Goal: Task Accomplishment & Management: Use online tool/utility

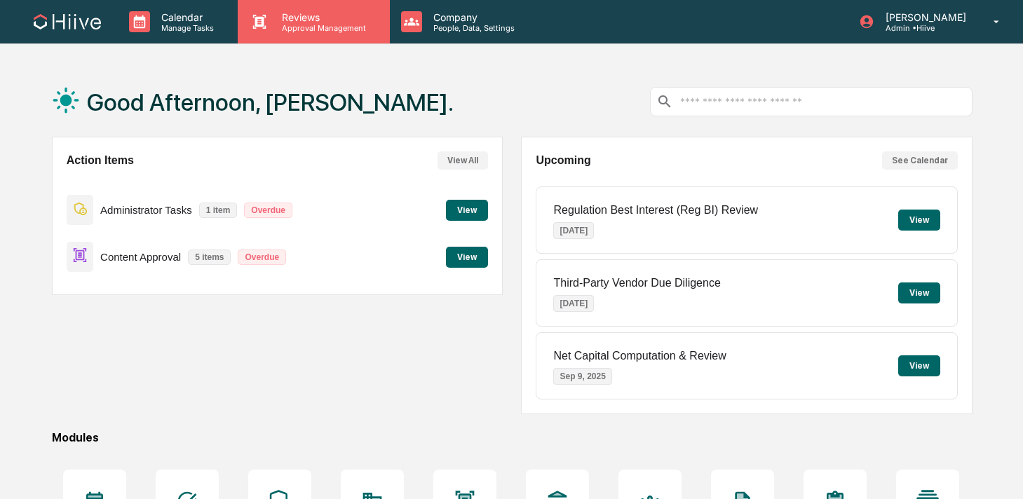
click at [262, 31] on icon at bounding box center [259, 21] width 21 height 21
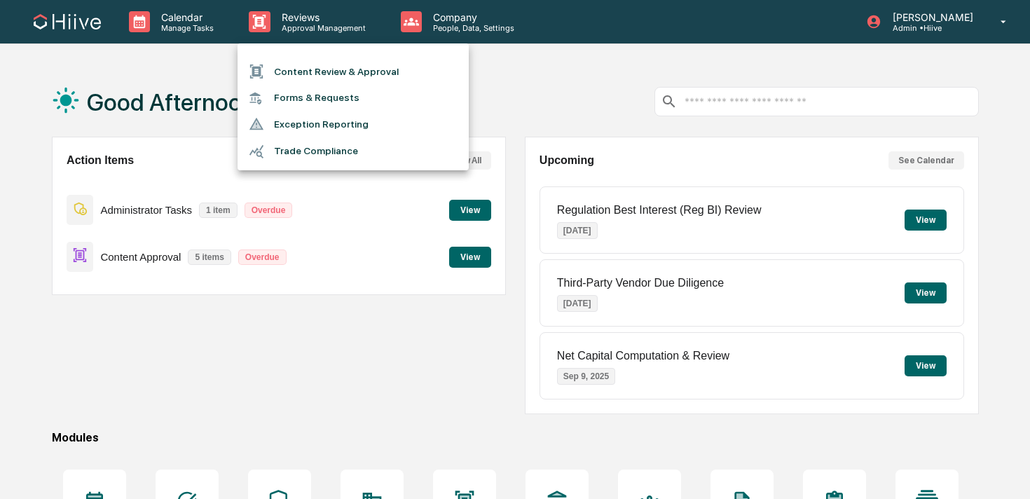
click at [277, 58] on li "Content Review & Approval" at bounding box center [353, 71] width 231 height 27
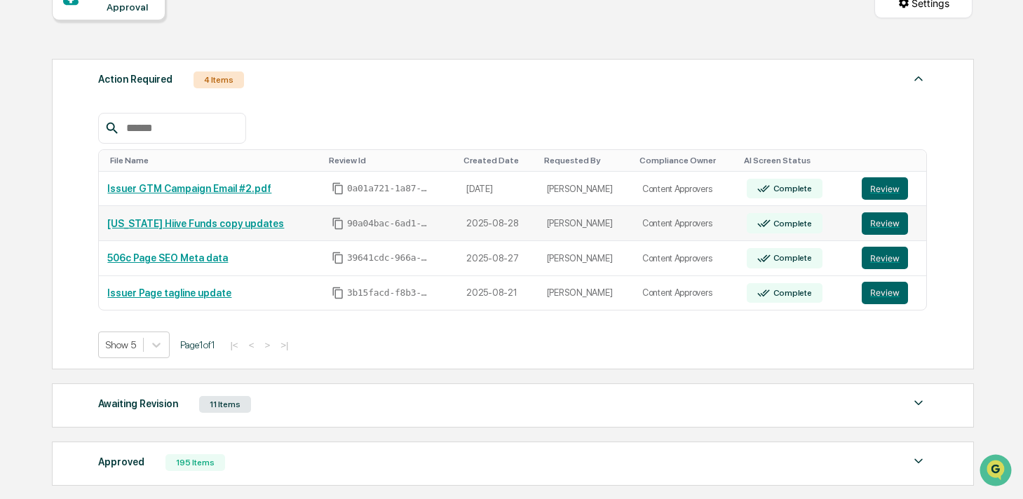
scroll to position [190, 0]
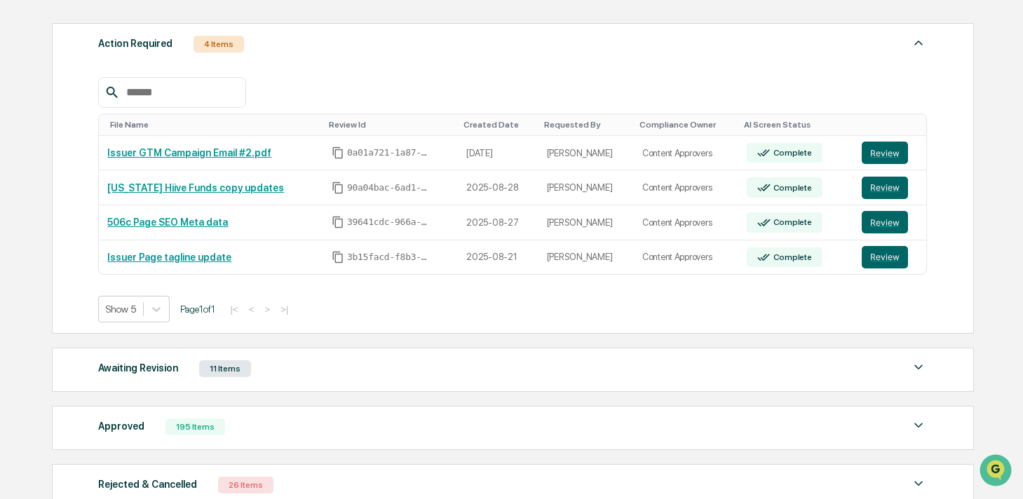
click at [344, 378] on div "Awaiting Revision 11 Items" at bounding box center [512, 369] width 828 height 20
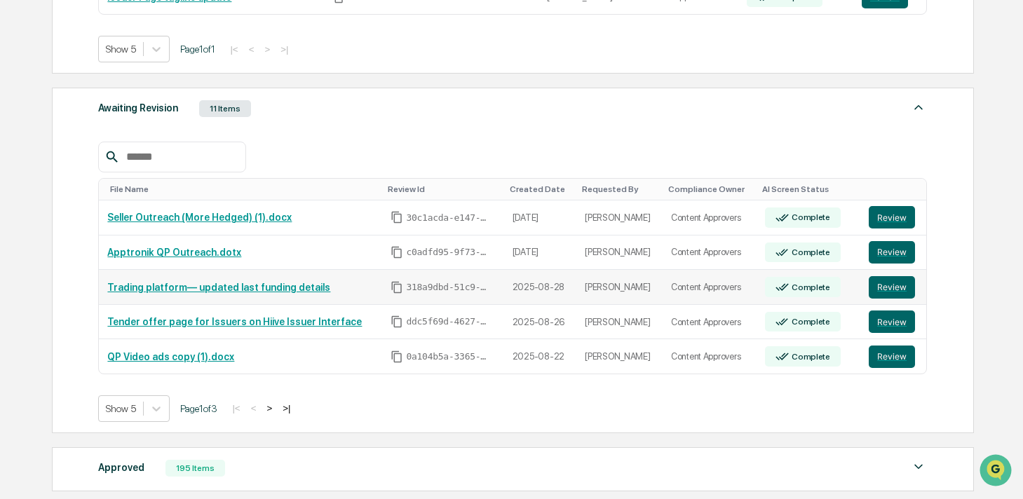
scroll to position [463, 0]
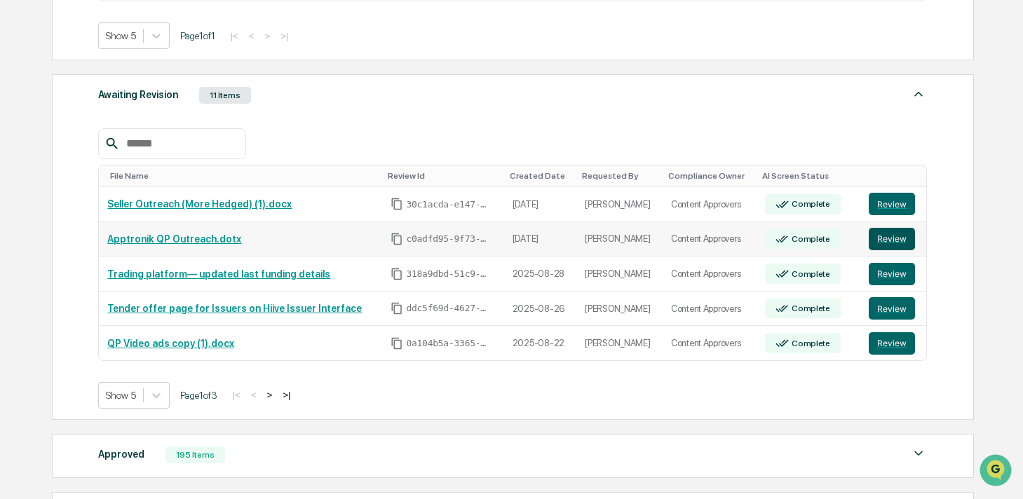
click at [899, 240] on button "Review" at bounding box center [891, 239] width 46 height 22
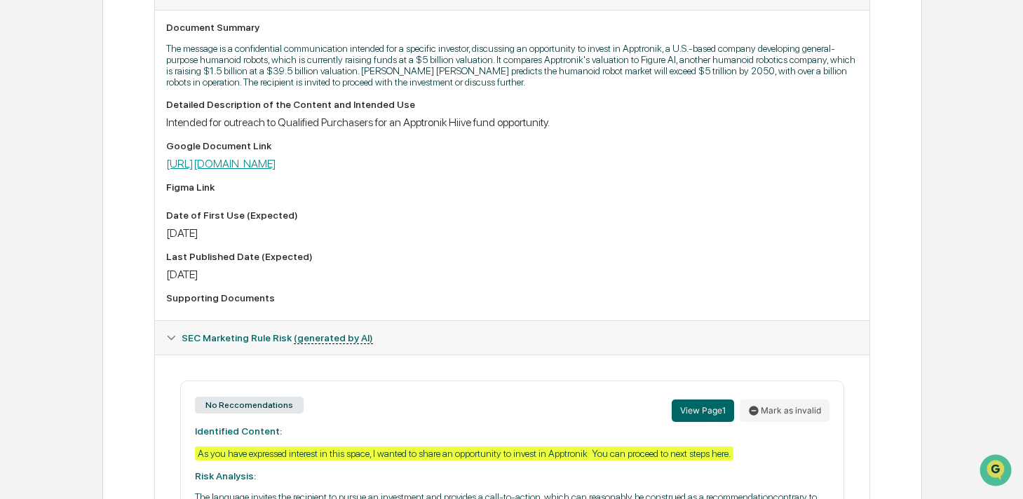
click at [276, 170] on link "https://docs.google.com/document/d/1VJuyqILR7Br0Qkmrqq9daW7J-XPATqrXOsRLl-rQPfs…" at bounding box center [221, 163] width 110 height 13
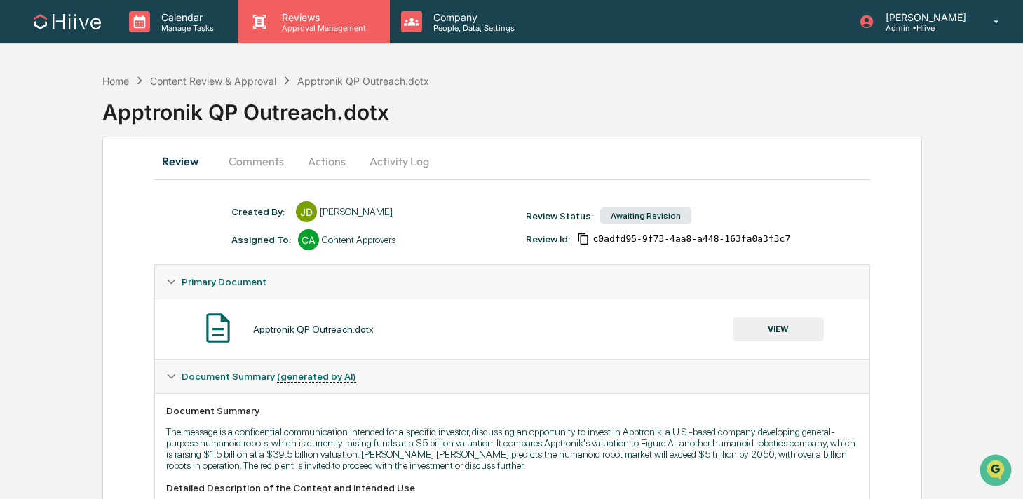
click at [330, 20] on p "Reviews" at bounding box center [322, 17] width 102 height 12
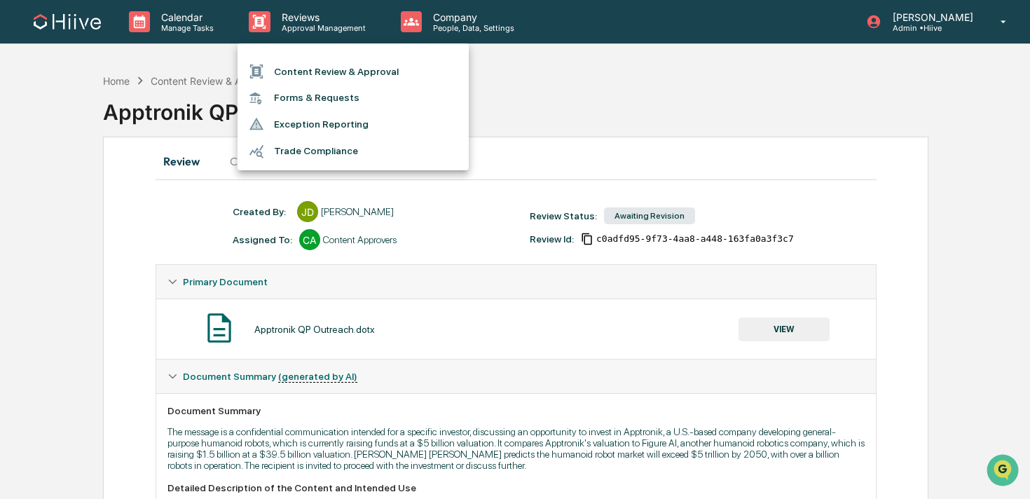
click at [294, 57] on ul "Content Review & Approval Forms & Requests Exception Reporting Trade Compliance" at bounding box center [353, 106] width 231 height 127
click at [273, 71] on div at bounding box center [261, 71] width 25 height 15
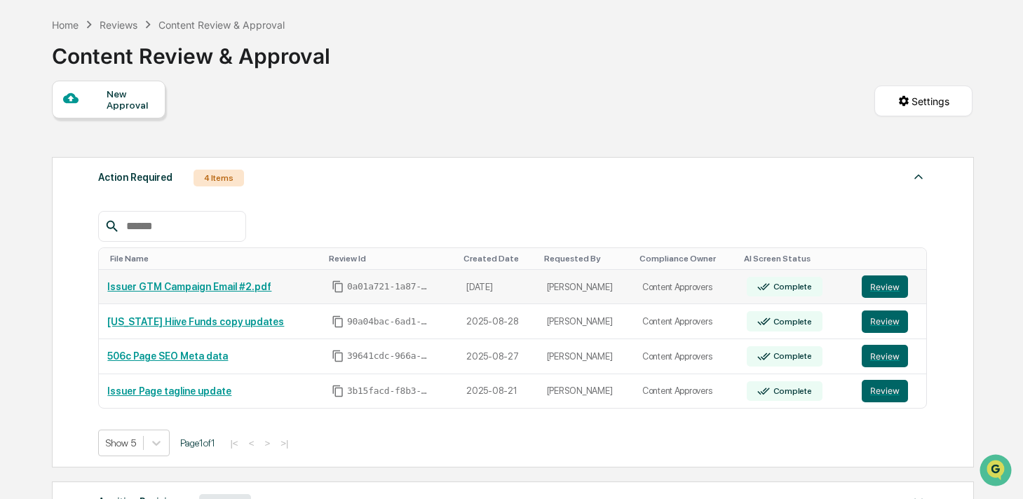
scroll to position [299, 0]
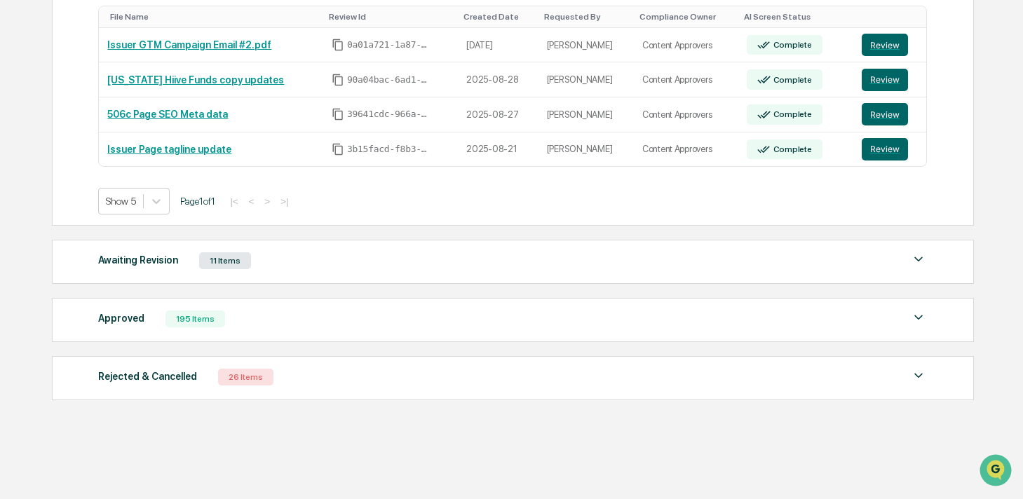
click at [175, 313] on div "195 Items" at bounding box center [195, 318] width 60 height 17
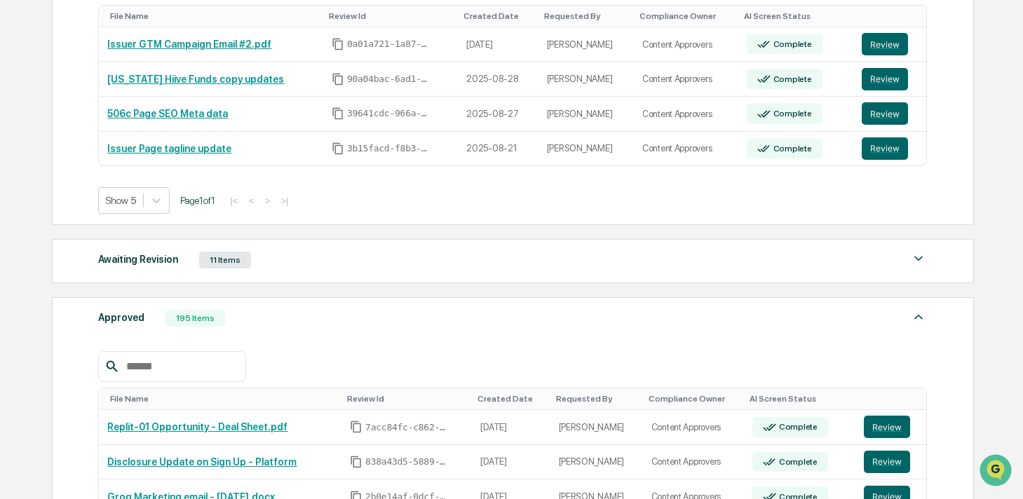
click at [146, 376] on div at bounding box center [171, 366] width 147 height 31
click at [151, 356] on div at bounding box center [171, 366] width 147 height 31
click at [155, 362] on input "text" at bounding box center [180, 366] width 119 height 18
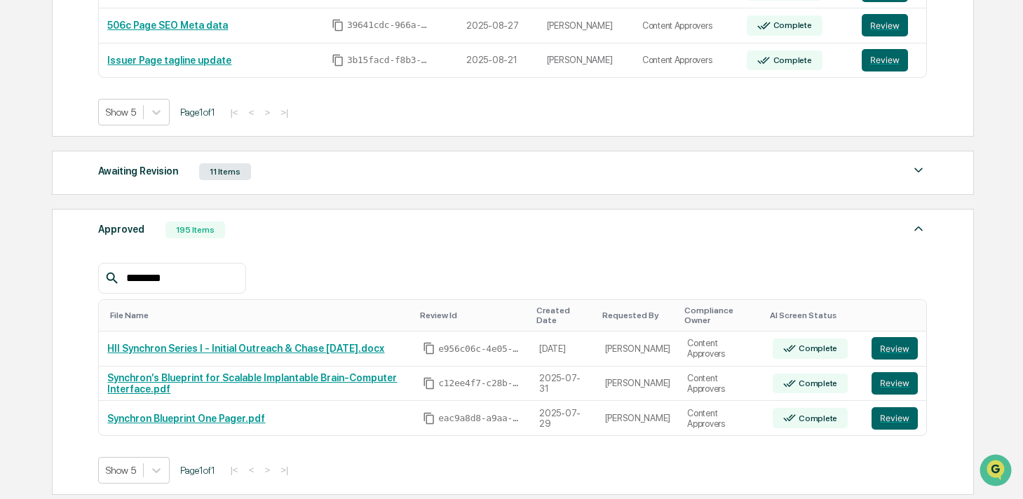
scroll to position [446, 0]
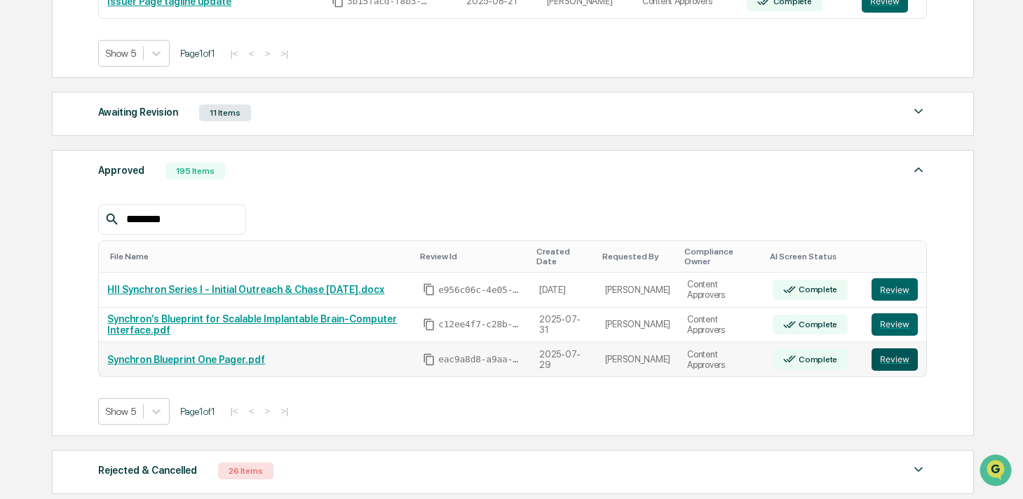
type input "********"
click at [902, 360] on button "Review" at bounding box center [894, 359] width 46 height 22
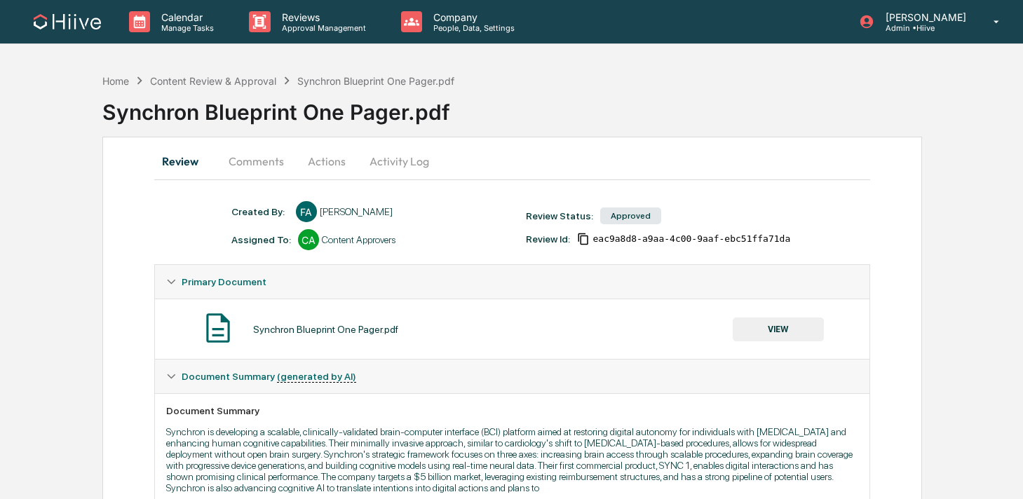
click at [245, 162] on button "Comments" at bounding box center [256, 161] width 78 height 34
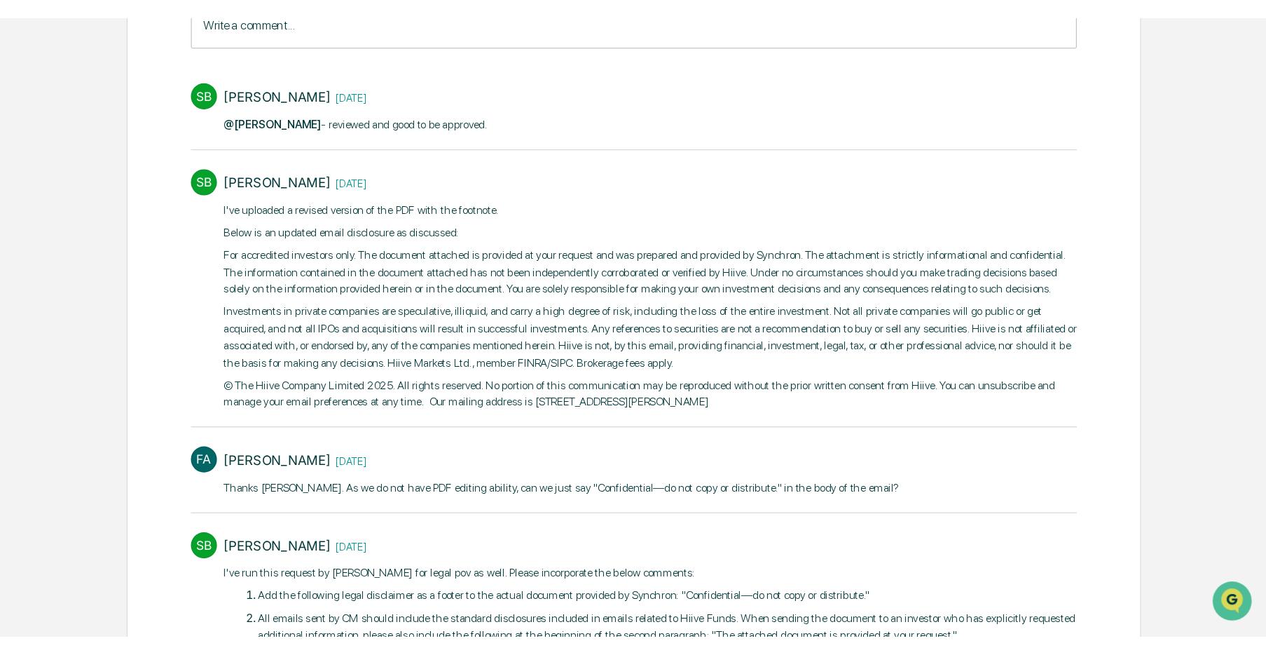
scroll to position [247, 0]
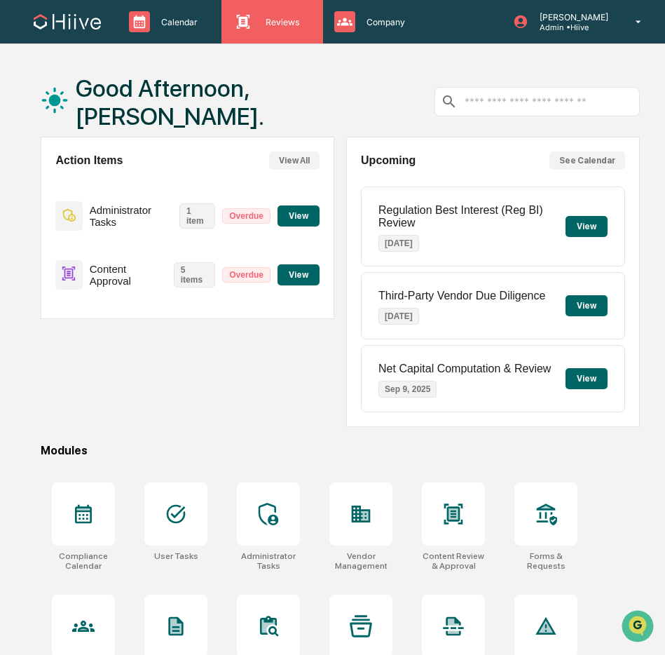
click at [258, 25] on p "Reviews" at bounding box center [280, 22] width 52 height 11
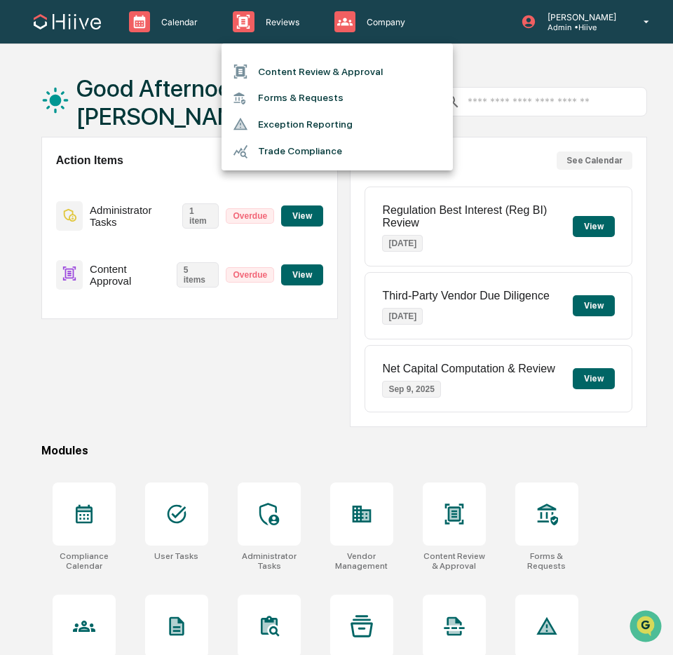
click at [278, 76] on li "Content Review & Approval" at bounding box center [336, 71] width 231 height 27
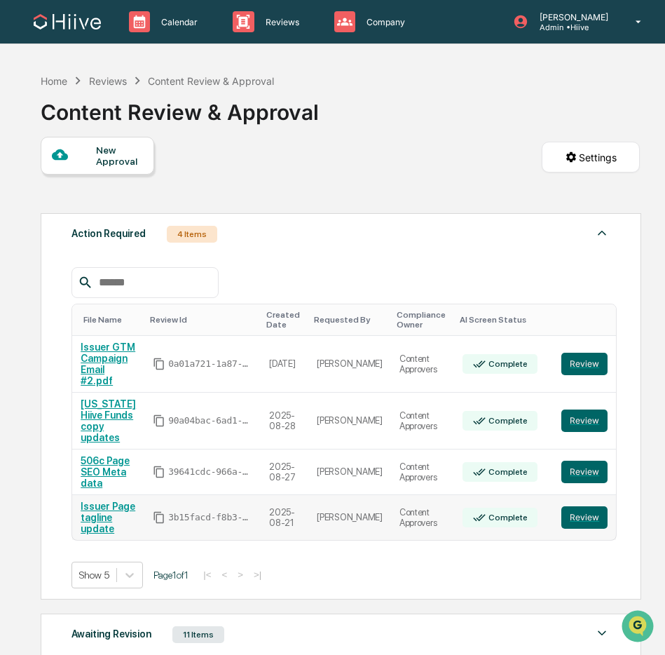
scroll to position [177, 0]
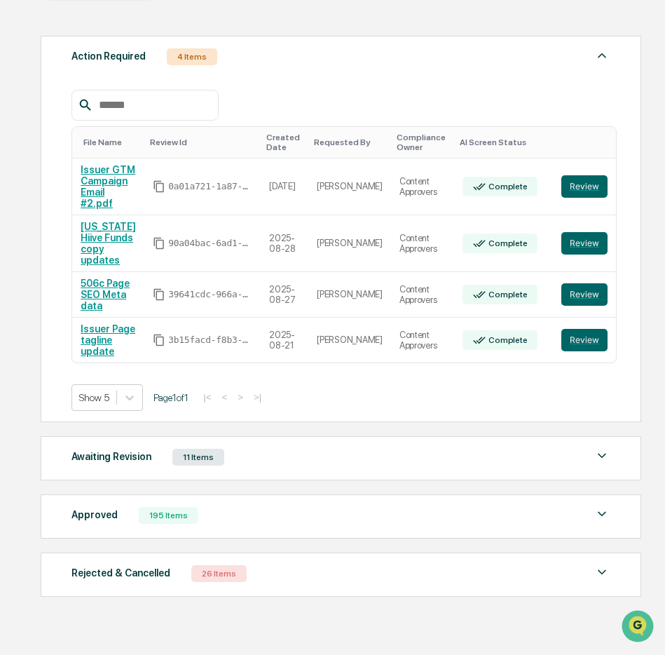
click at [303, 451] on div "Awaiting Revision 11 Items" at bounding box center [340, 457] width 539 height 20
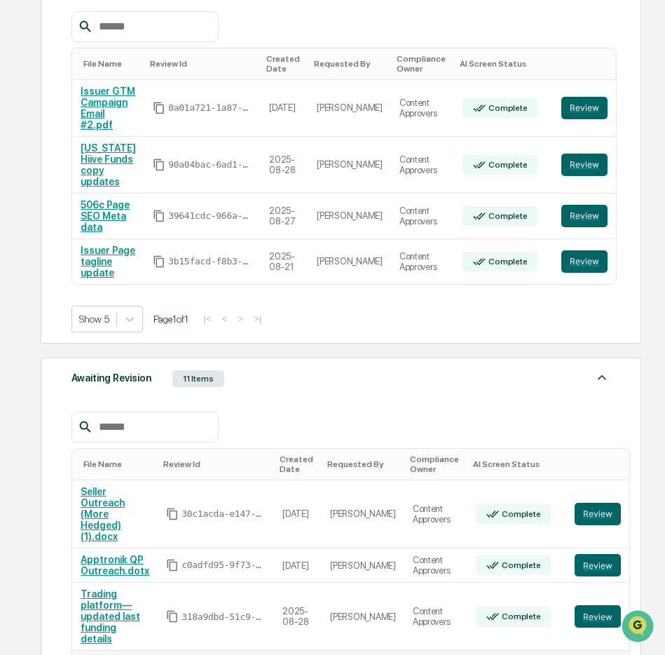
scroll to position [436, 0]
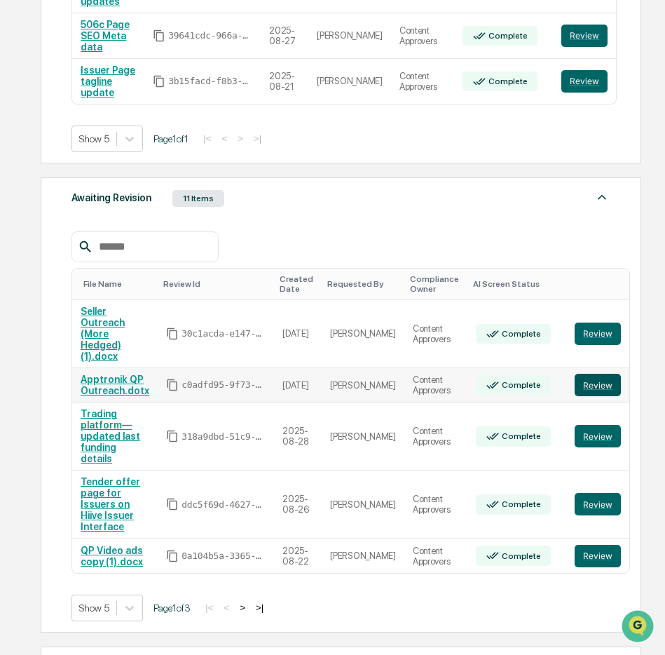
click at [575, 374] on button "Review" at bounding box center [598, 385] width 46 height 22
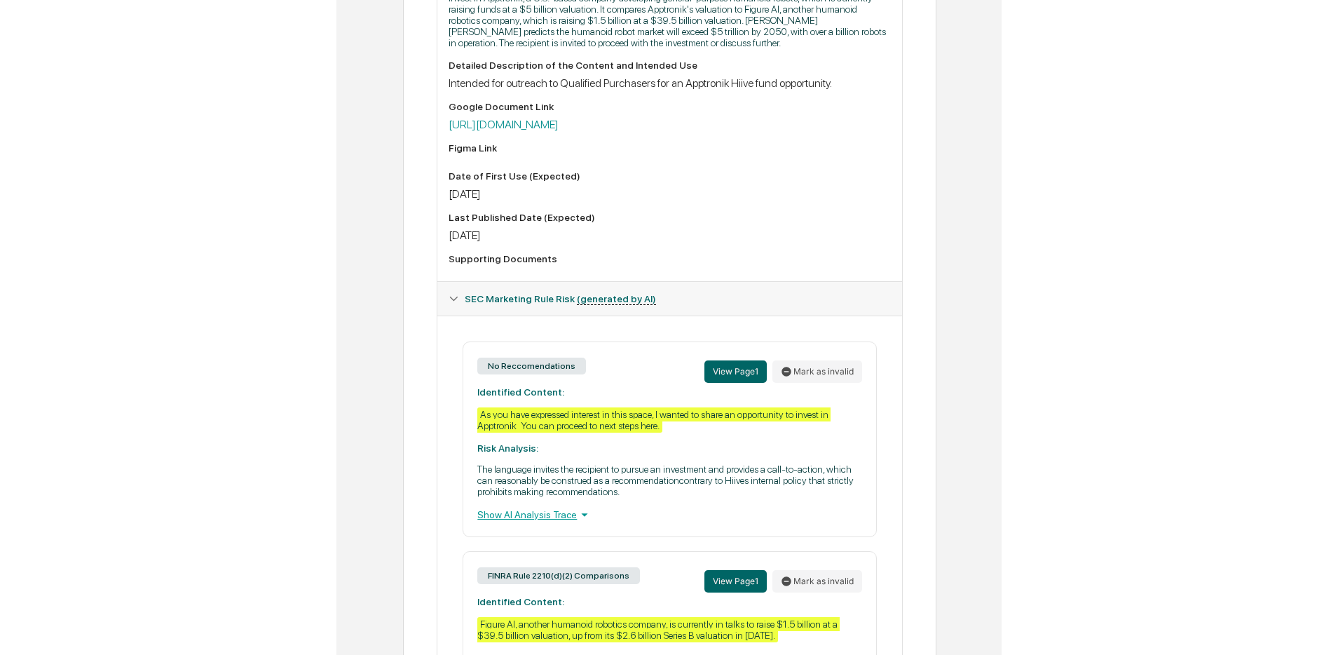
scroll to position [447, 0]
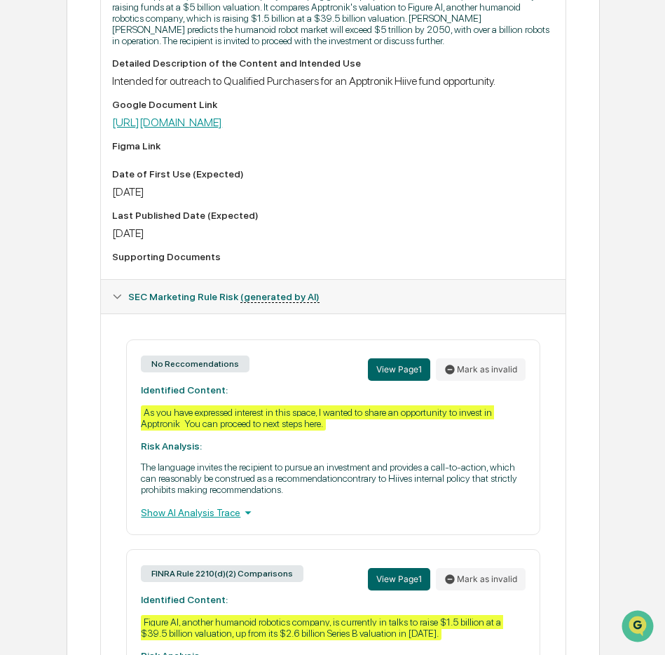
click at [222, 129] on link "https://docs.google.com/document/d/1VJuyqILR7Br0Qkmrqq9daW7J-XPATqrXOsRLl-rQPfs…" at bounding box center [167, 122] width 110 height 13
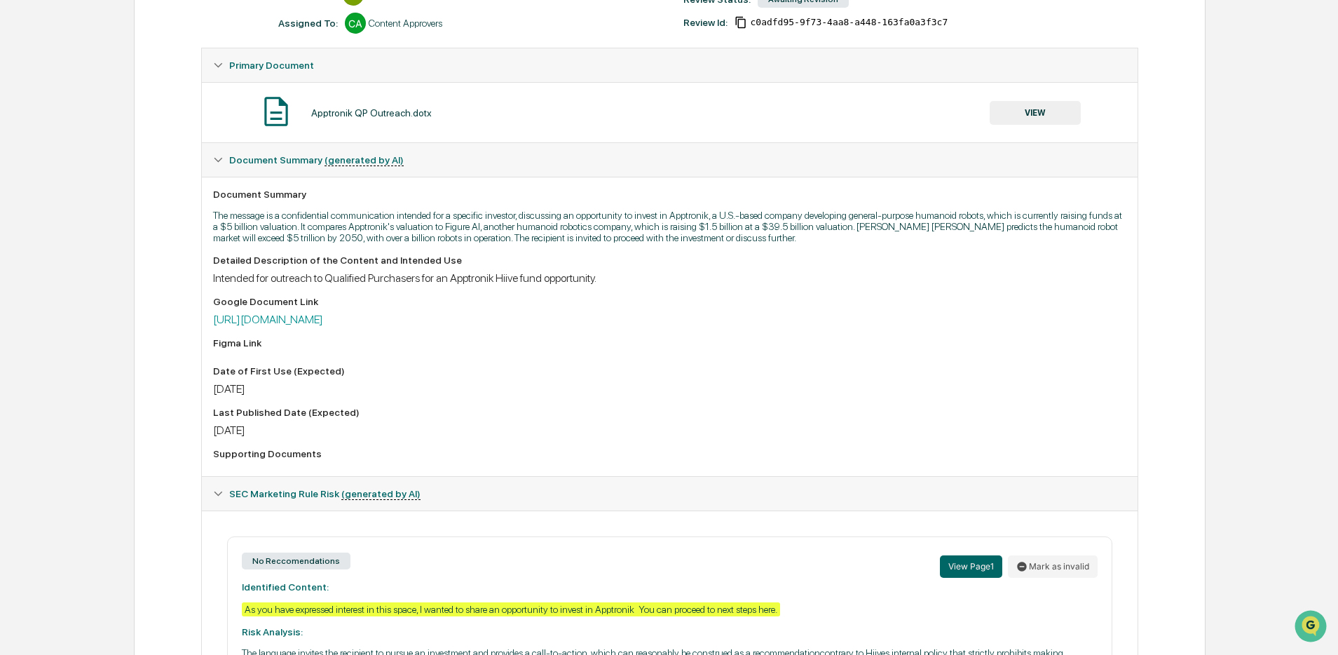
scroll to position [198, 0]
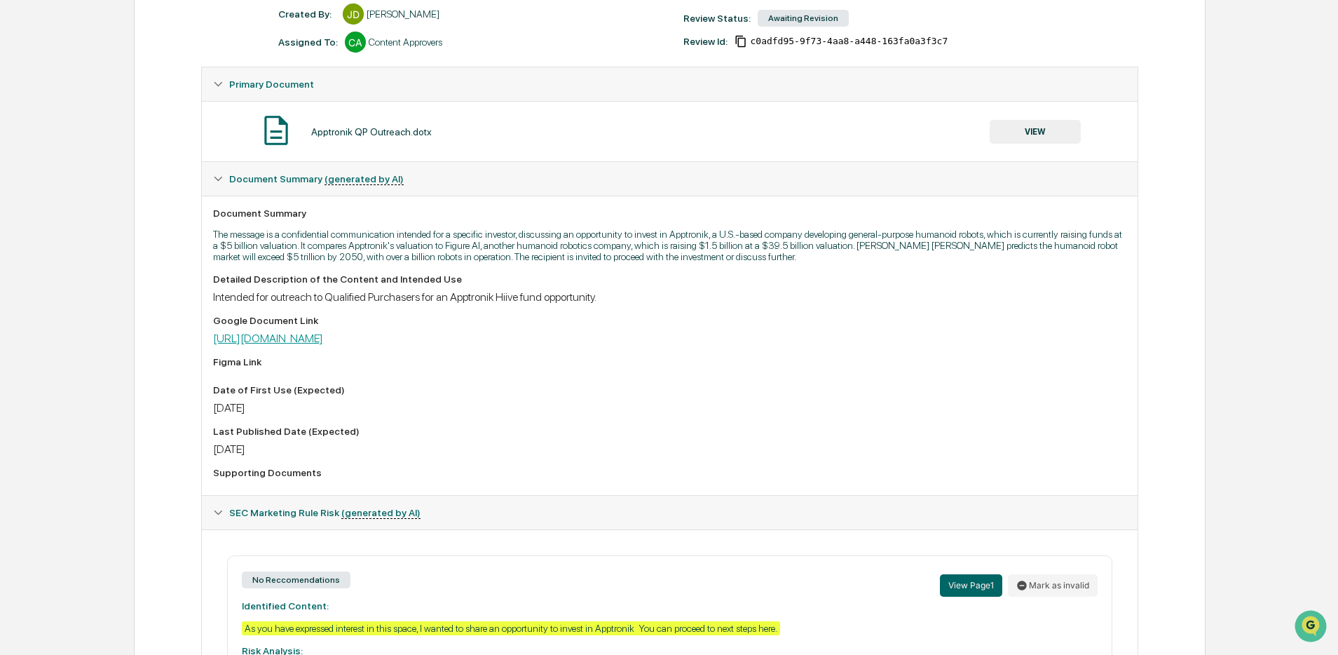
click at [323, 343] on link "[URL][DOMAIN_NAME]" at bounding box center [268, 338] width 110 height 13
click at [672, 128] on button "VIEW" at bounding box center [1035, 132] width 91 height 24
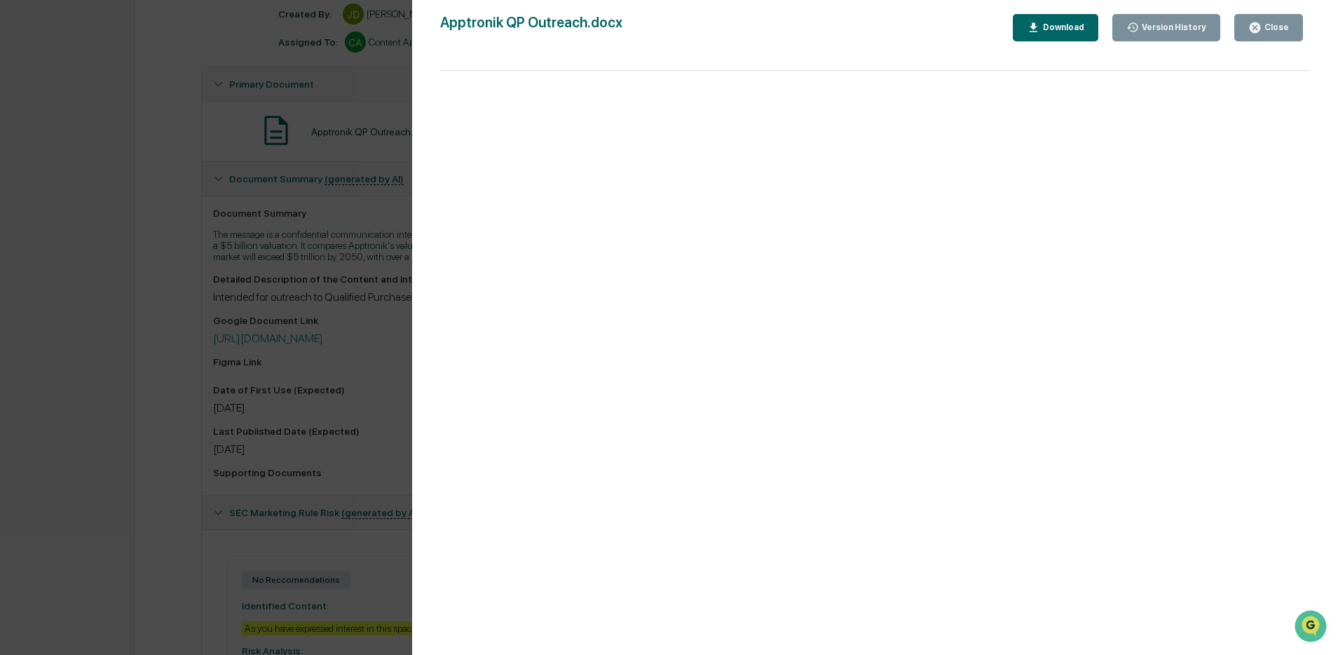
click at [228, 221] on div "Version History 09/03/2025, 08:46 PM James Dunlop 09/02/2025, 10:01 PM James Du…" at bounding box center [669, 327] width 1338 height 655
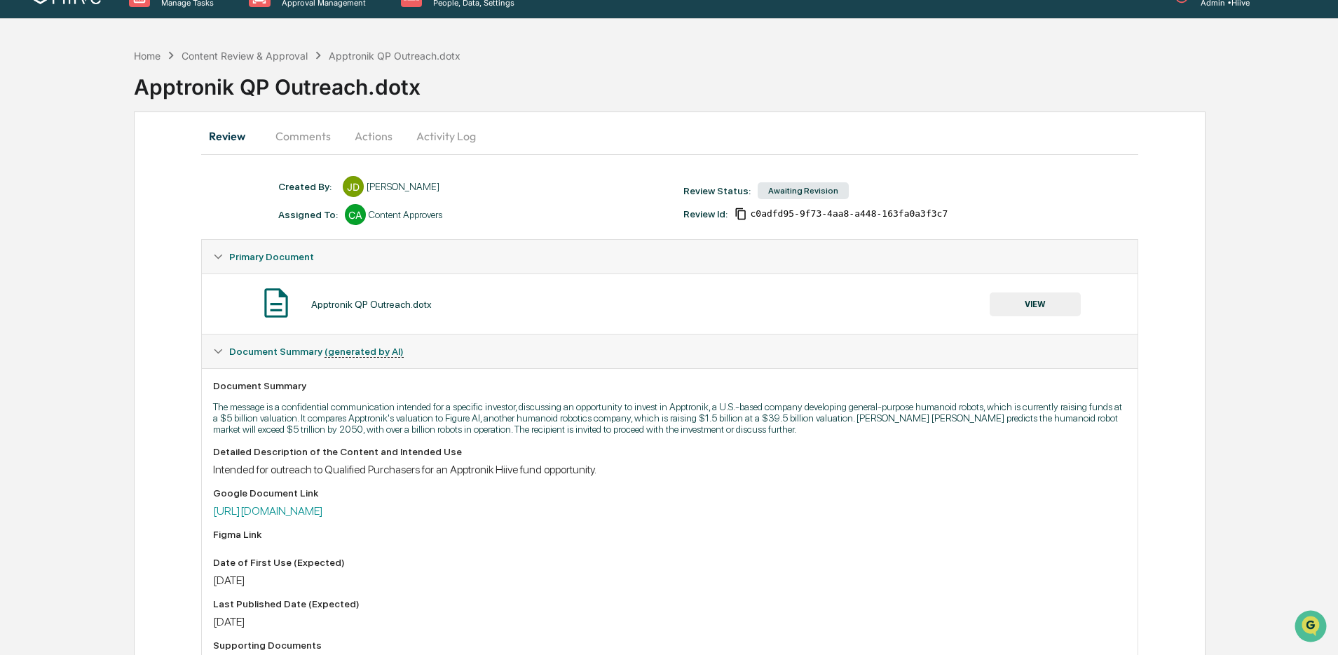
scroll to position [0, 0]
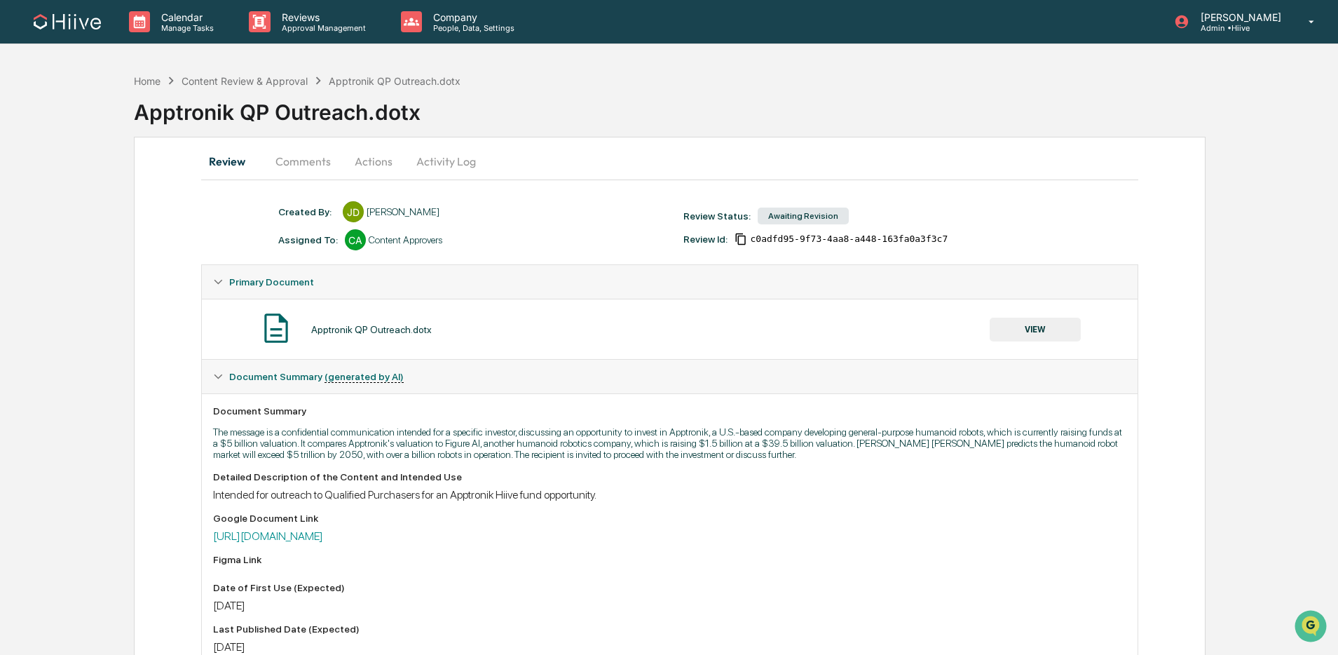
drag, startPoint x: 297, startPoint y: 154, endPoint x: 322, endPoint y: 193, distance: 46.7
click at [297, 154] on button "Comments" at bounding box center [303, 161] width 78 height 34
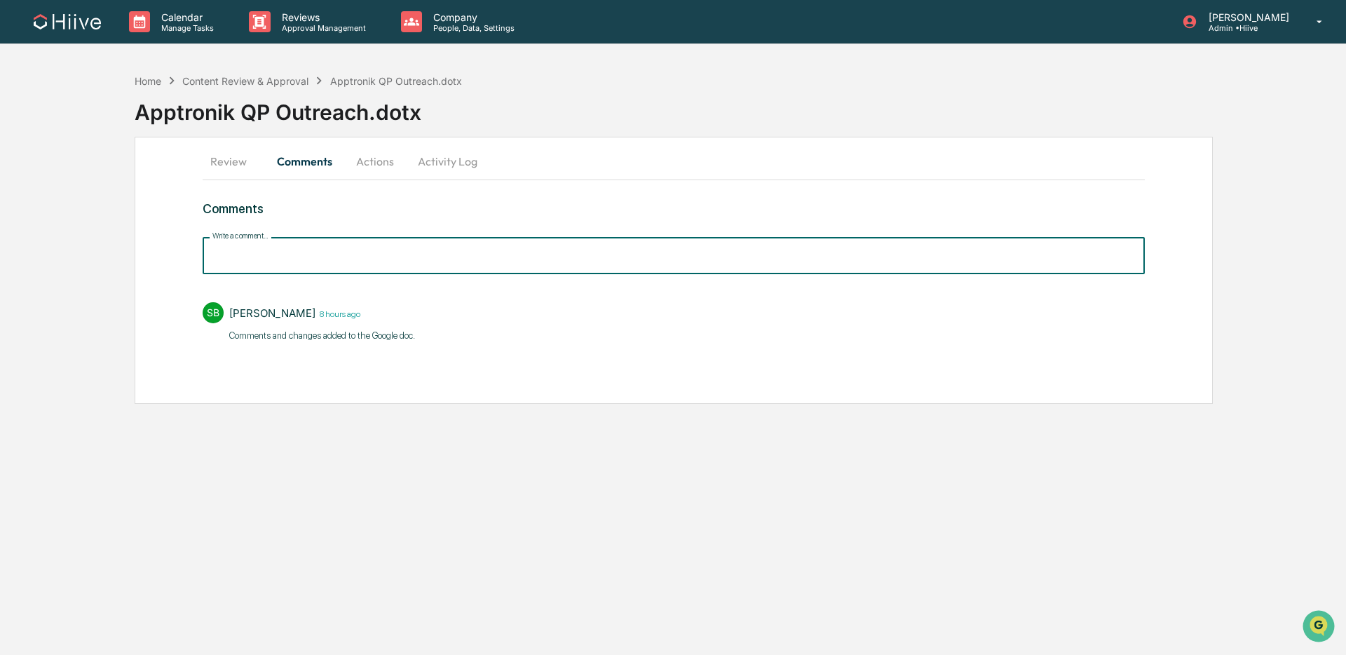
click at [331, 255] on input "Write a comment..." at bounding box center [674, 255] width 942 height 37
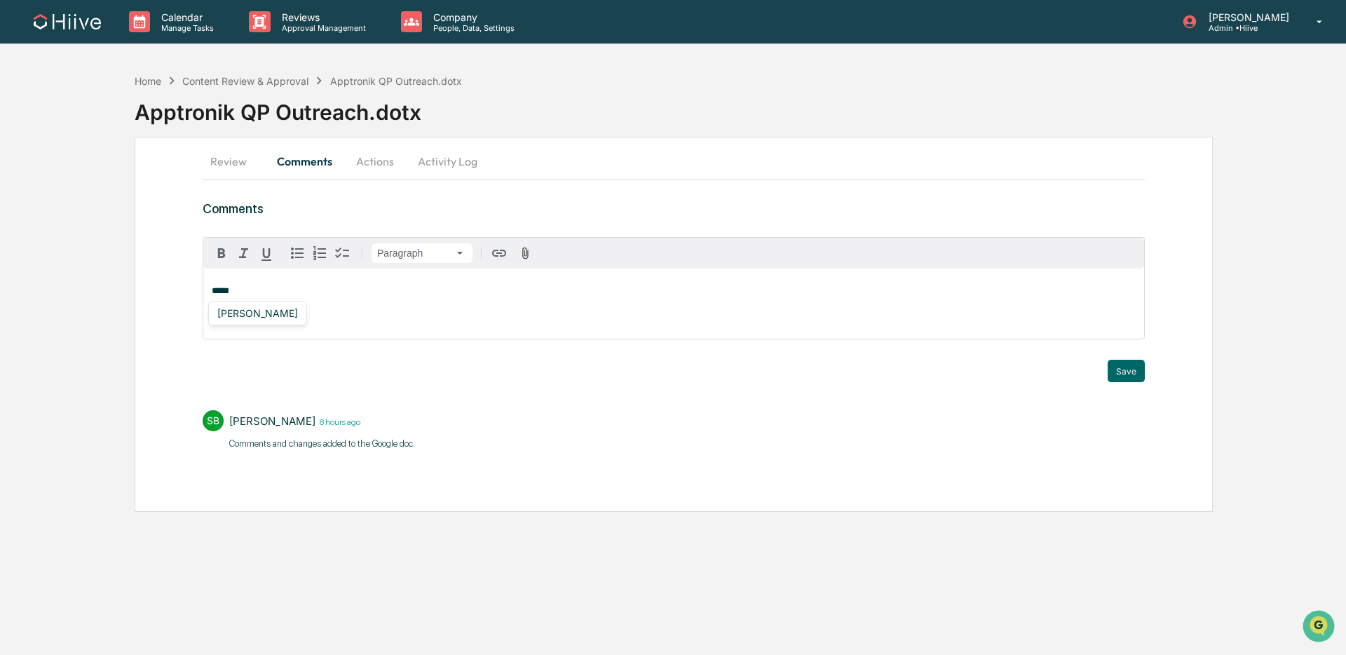
click at [283, 316] on div "Susan Woodard" at bounding box center [258, 313] width 92 height 18
click at [672, 374] on button "Save" at bounding box center [1125, 371] width 37 height 22
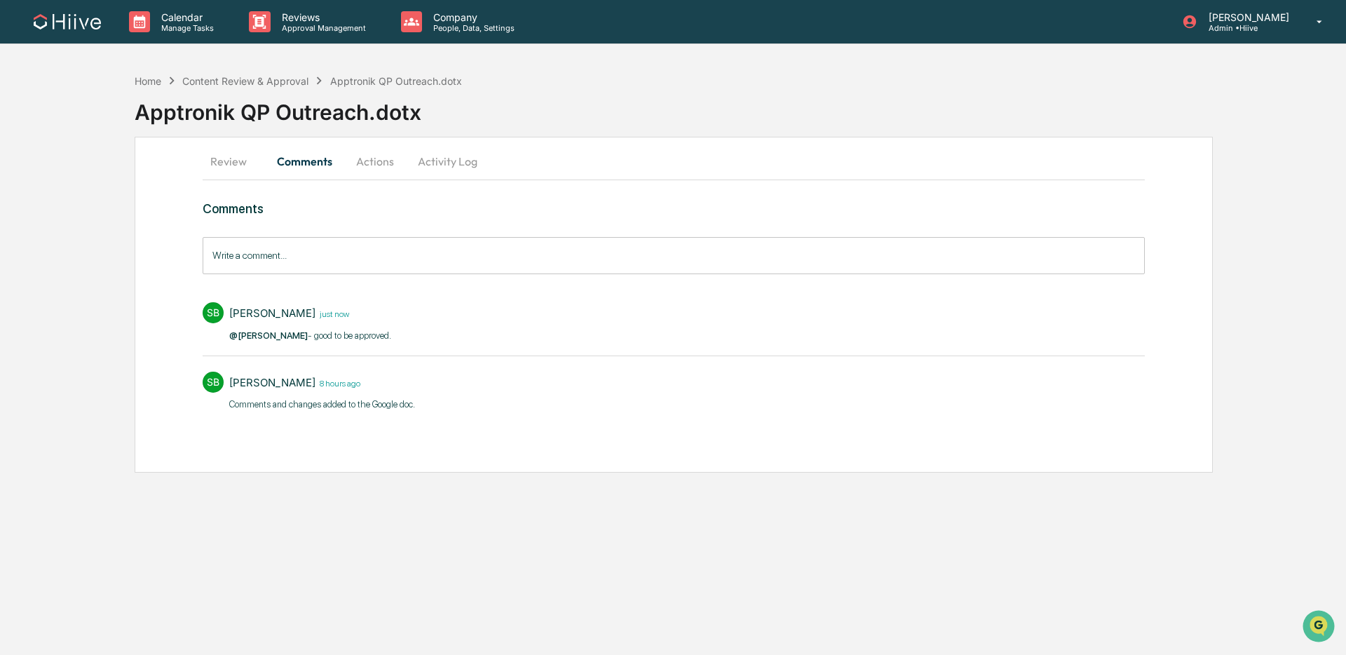
click at [223, 166] on button "Review" at bounding box center [234, 161] width 63 height 34
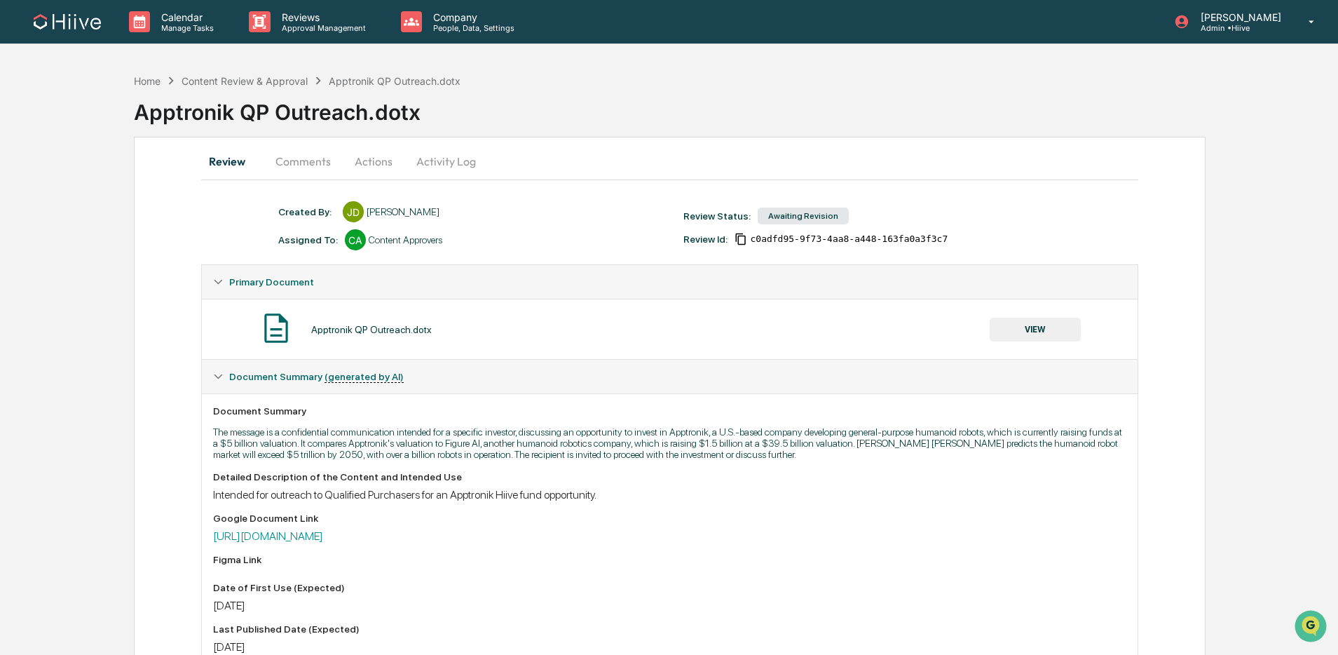
click at [672, 240] on div "c0adfd95-9f73-4aa8-a448-163fa0a3f3c7" at bounding box center [841, 239] width 213 height 13
click at [672, 240] on icon "Copy Id" at bounding box center [741, 239] width 13 height 13
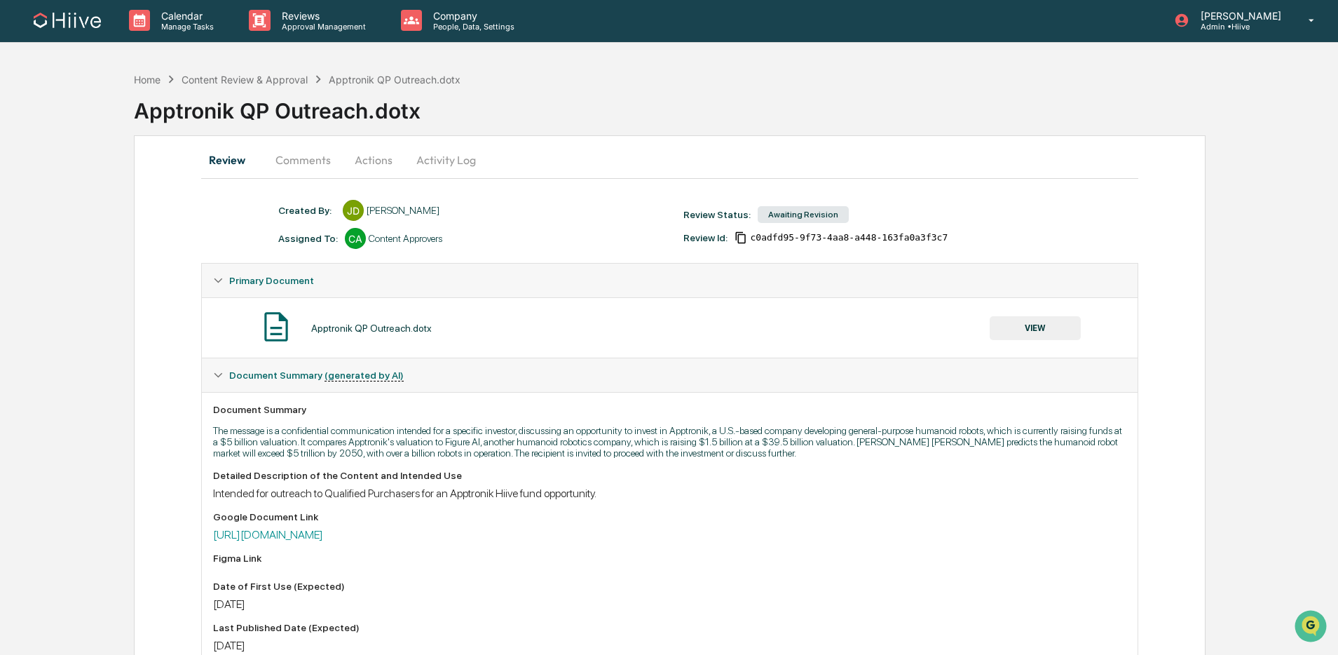
click at [459, 161] on button "Activity Log" at bounding box center [446, 160] width 82 height 34
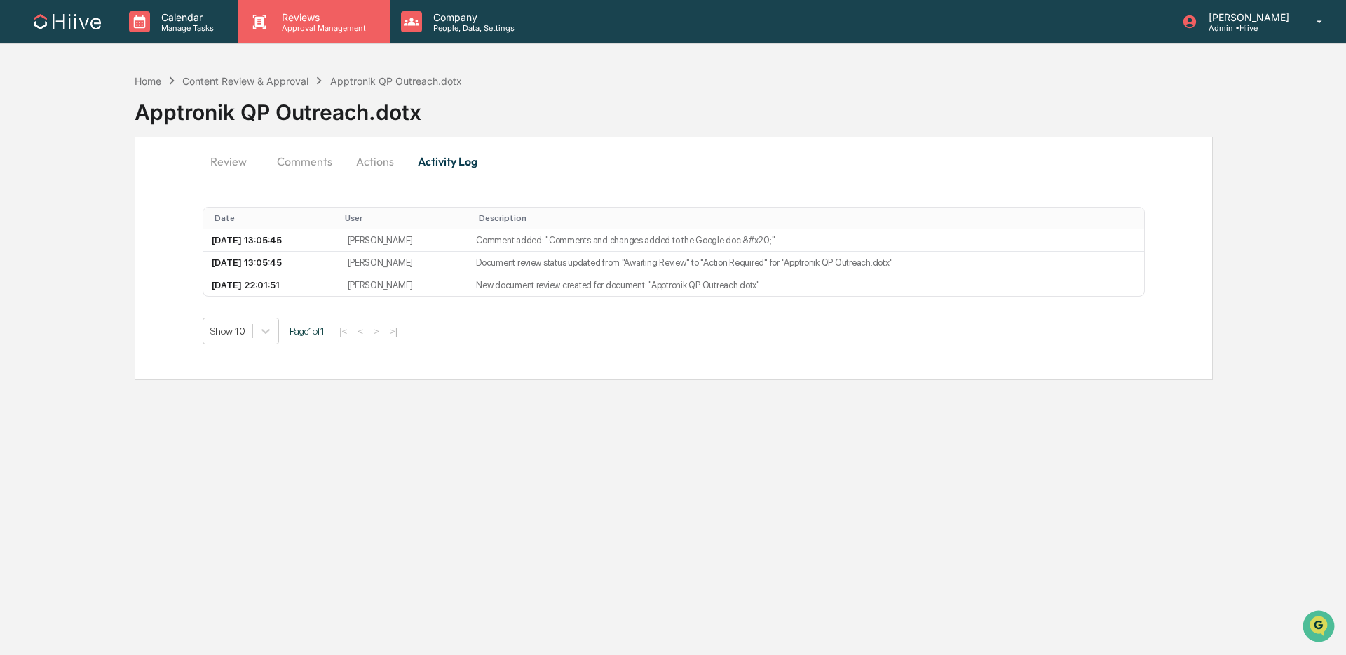
click at [320, 37] on div "Reviews Approval Management" at bounding box center [313, 21] width 151 height 43
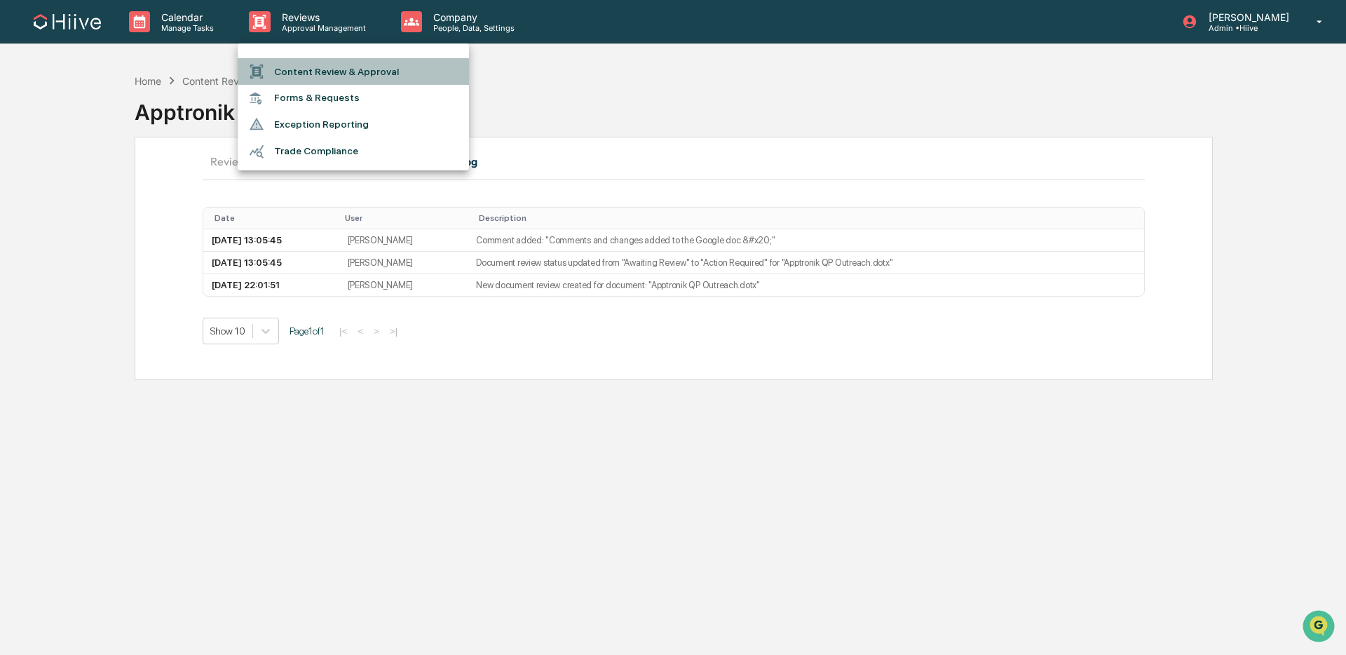
click at [321, 69] on li "Content Review & Approval" at bounding box center [353, 71] width 231 height 27
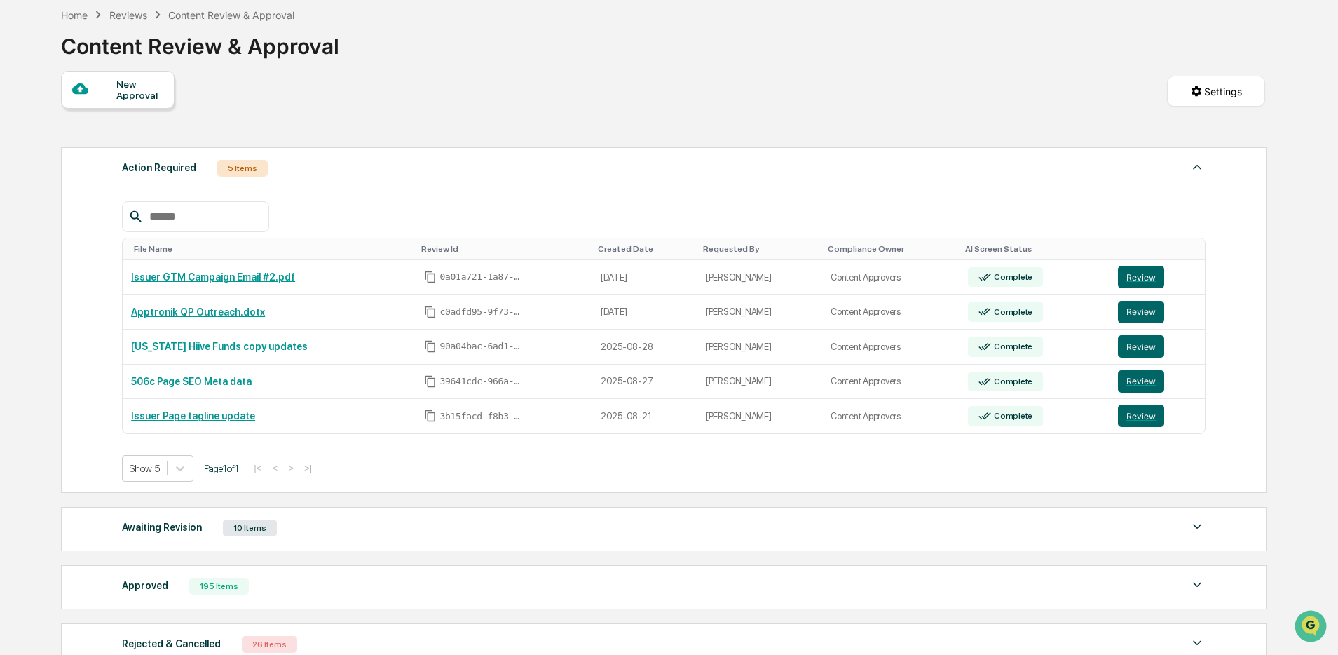
scroll to position [198, 0]
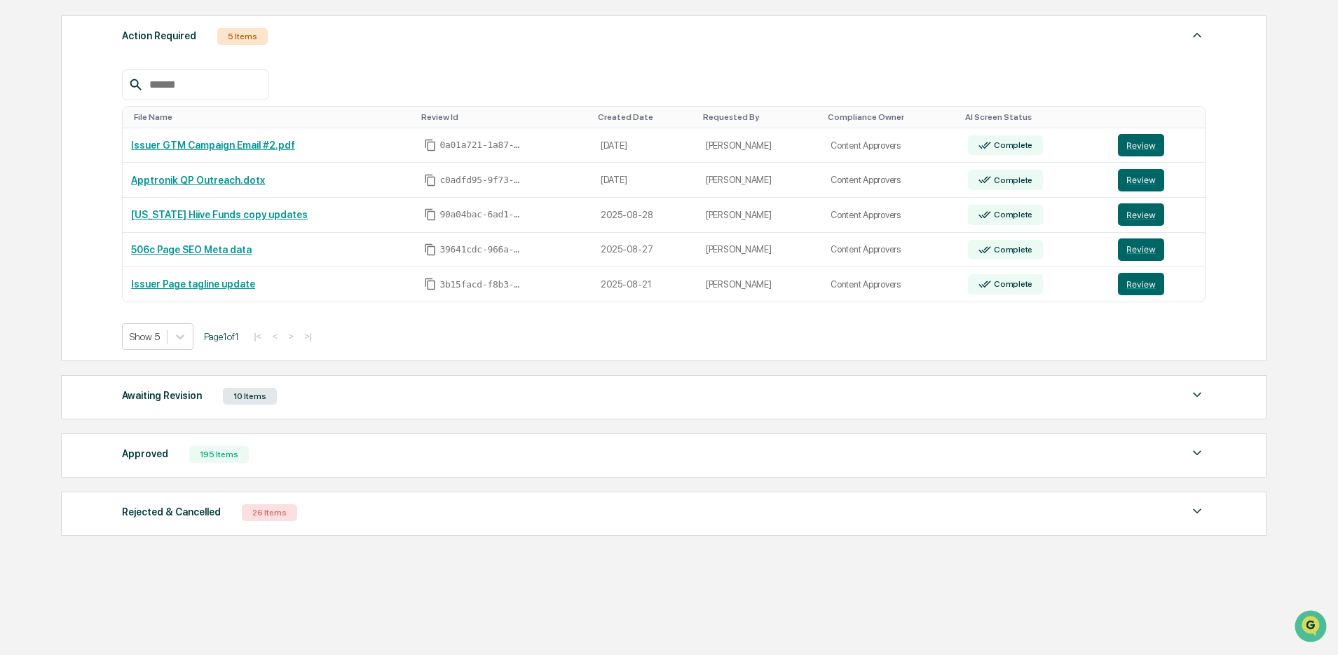
click at [503, 409] on div "Awaiting Revision 10 Items File Name Review Id Created Date Requested By Compli…" at bounding box center [663, 397] width 1205 height 44
click at [610, 406] on div "Awaiting Revision 10 Items" at bounding box center [664, 396] width 1084 height 20
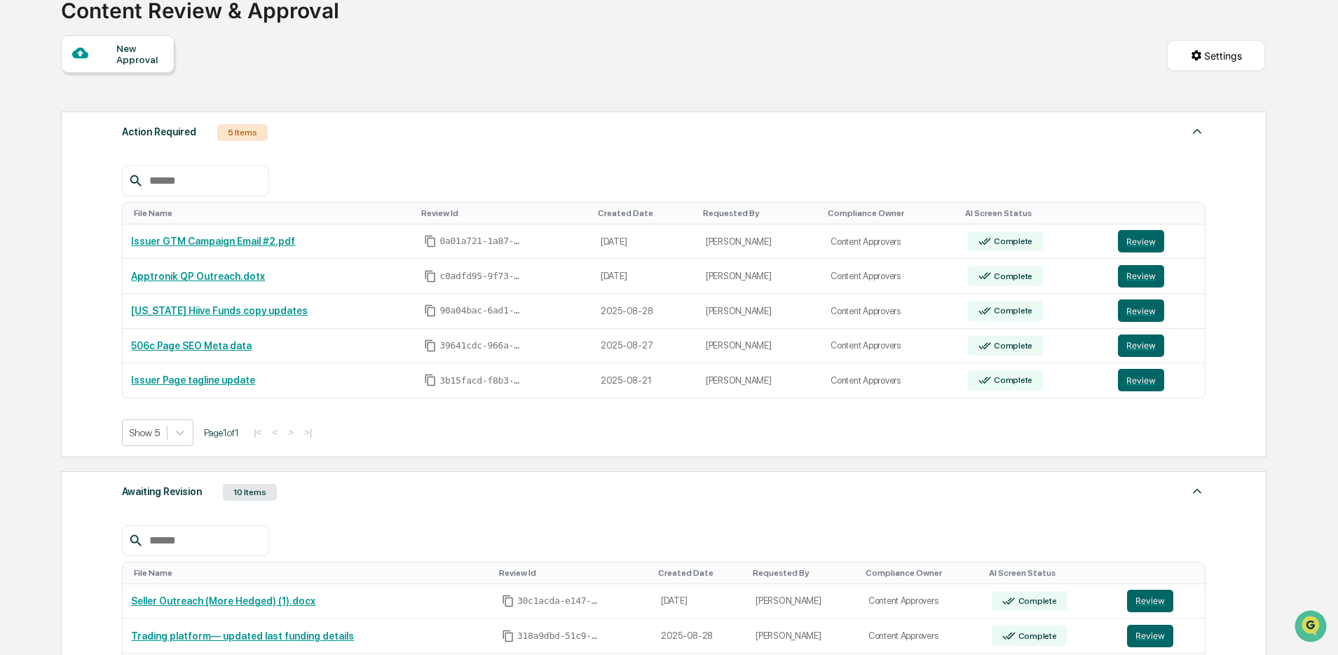
scroll to position [100, 0]
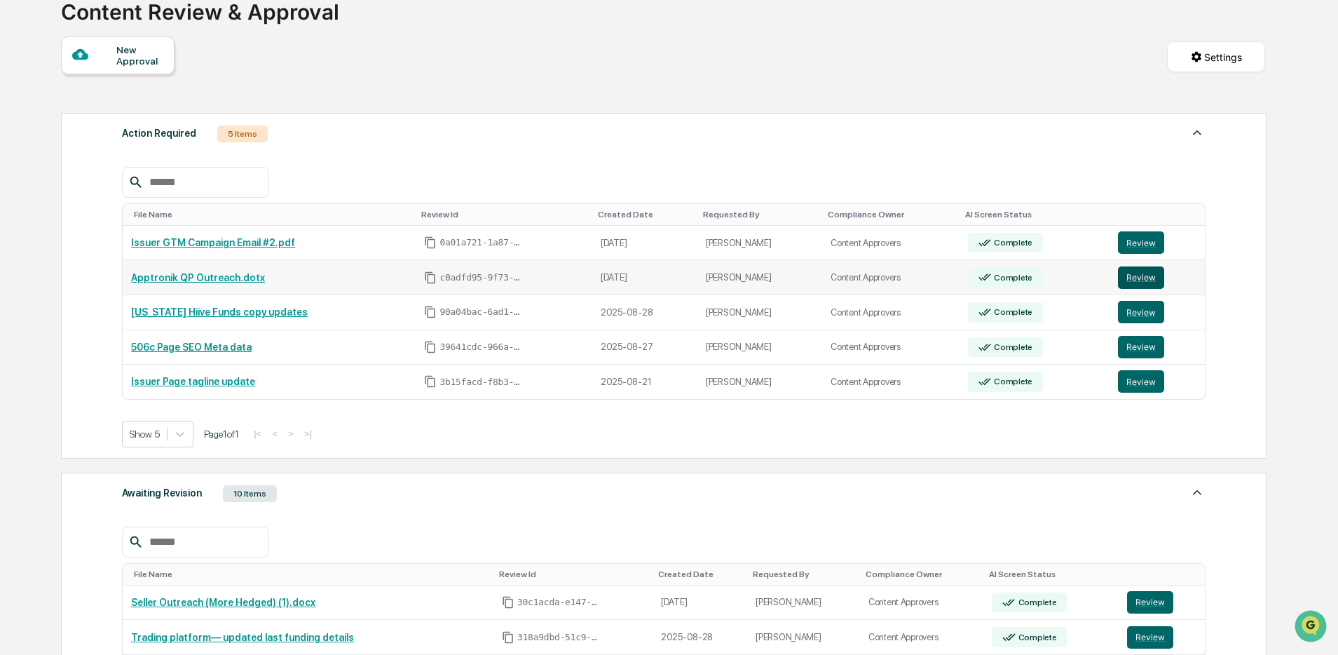
click at [672, 281] on button "Review" at bounding box center [1141, 277] width 46 height 22
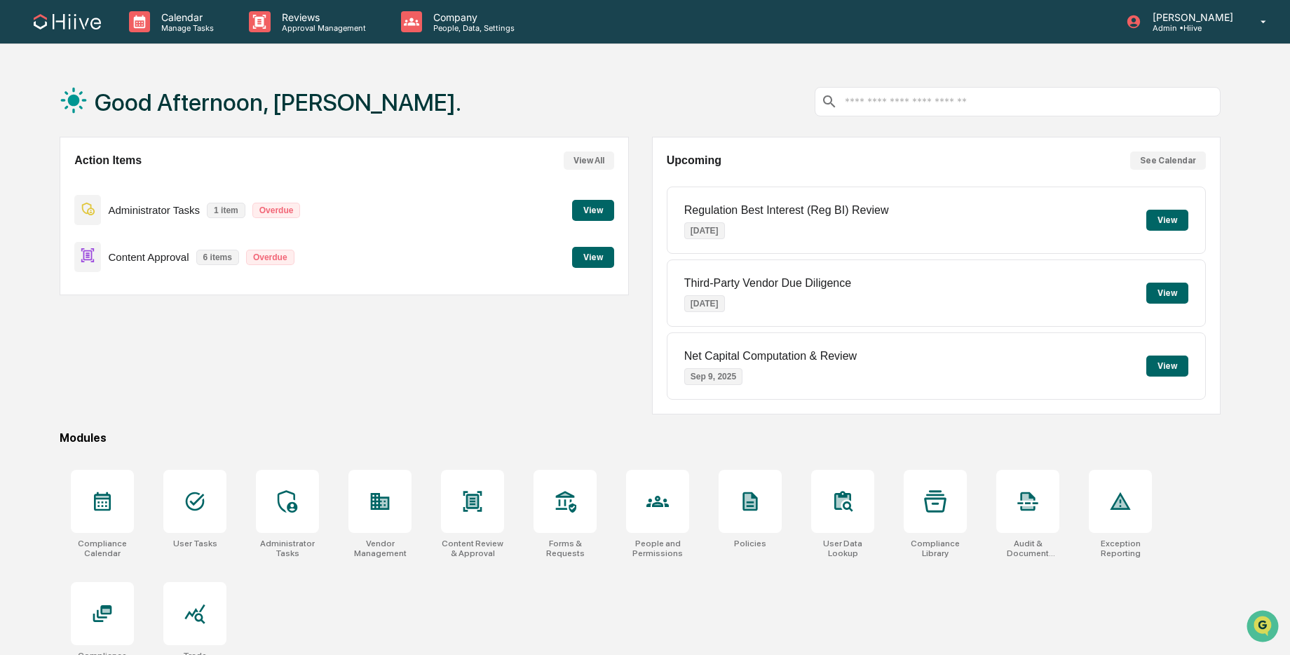
scroll to position [1, 0]
click at [278, 42] on div "Reviews Approval Management" at bounding box center [313, 20] width 151 height 43
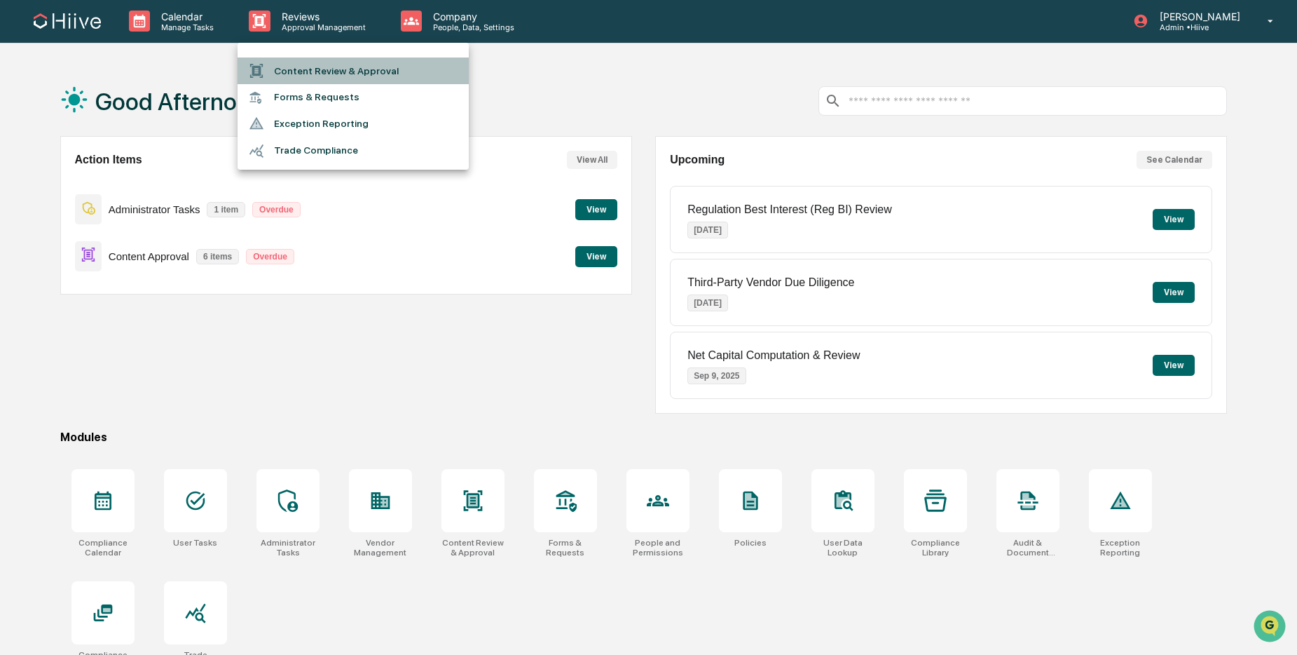
click at [307, 77] on li "Content Review & Approval" at bounding box center [353, 70] width 231 height 27
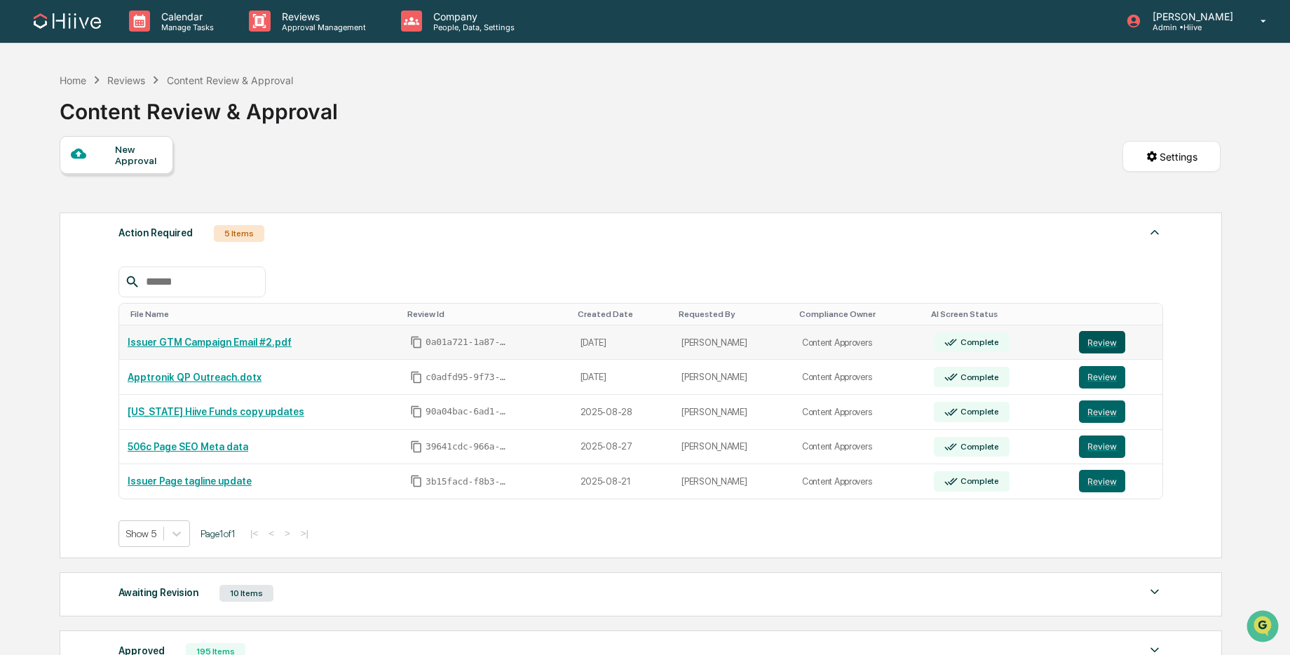
click at [1100, 343] on button "Review" at bounding box center [1102, 342] width 46 height 22
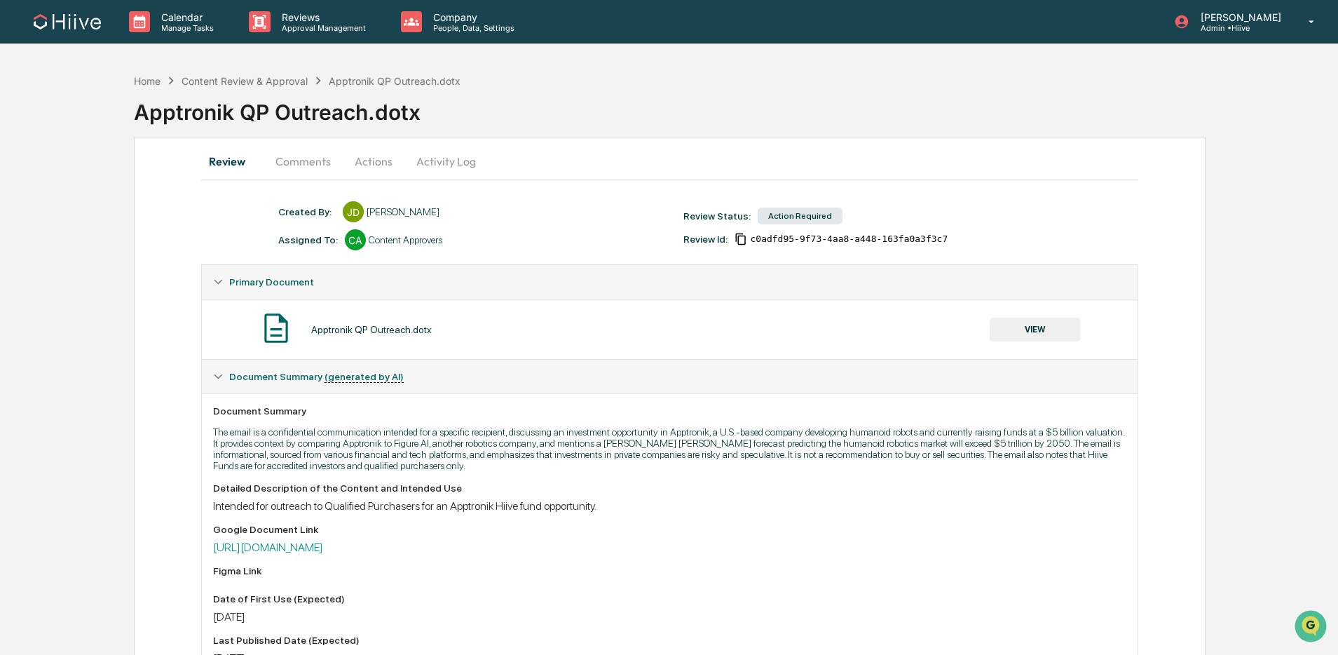
click at [313, 165] on button "Comments" at bounding box center [303, 161] width 78 height 34
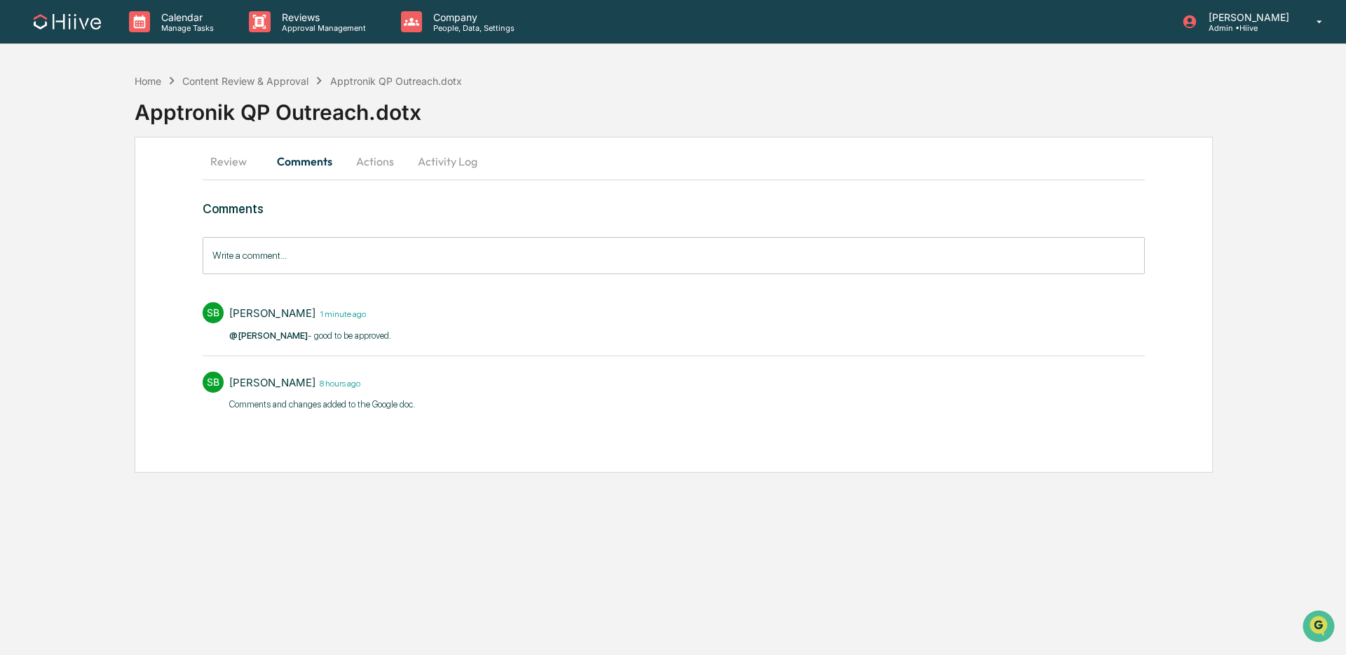
click at [460, 159] on button "Activity Log" at bounding box center [447, 161] width 82 height 34
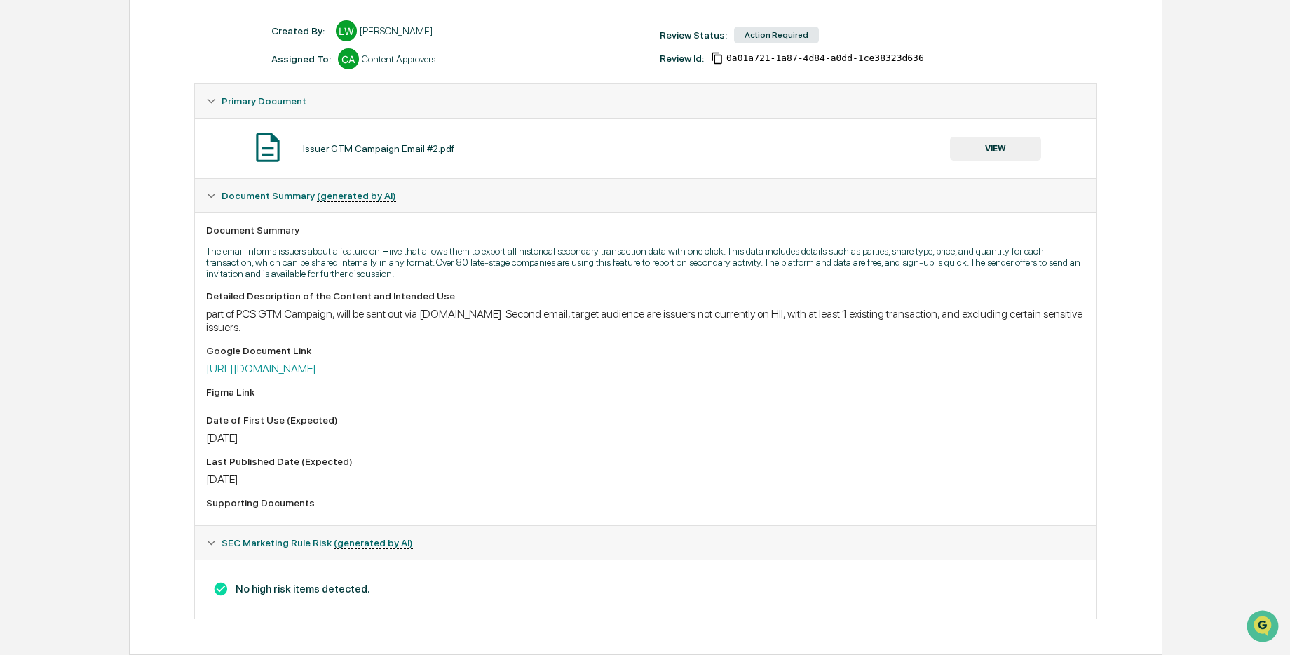
click at [479, 374] on div "Detailed Description of the Content and Intended Use part of PCS GTM Campaign, …" at bounding box center [645, 402] width 879 height 224
click at [316, 365] on link "[URL][DOMAIN_NAME]" at bounding box center [261, 368] width 110 height 13
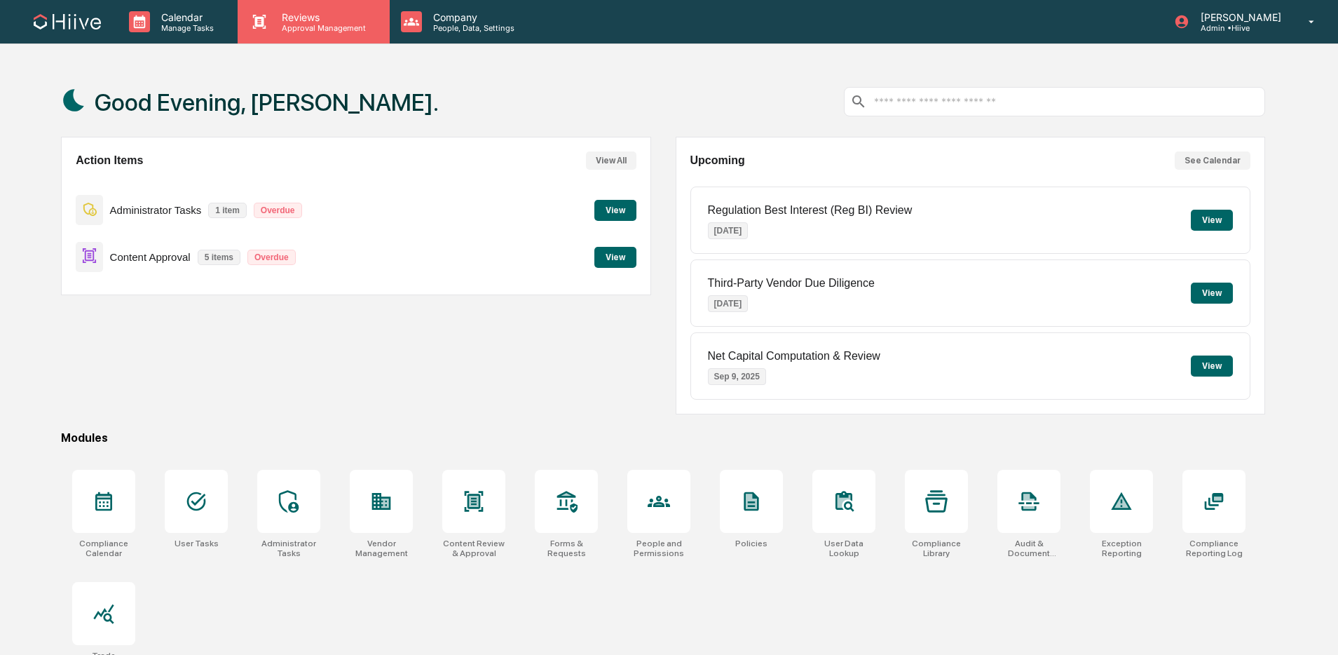
click at [300, 30] on p "Approval Management" at bounding box center [322, 28] width 102 height 10
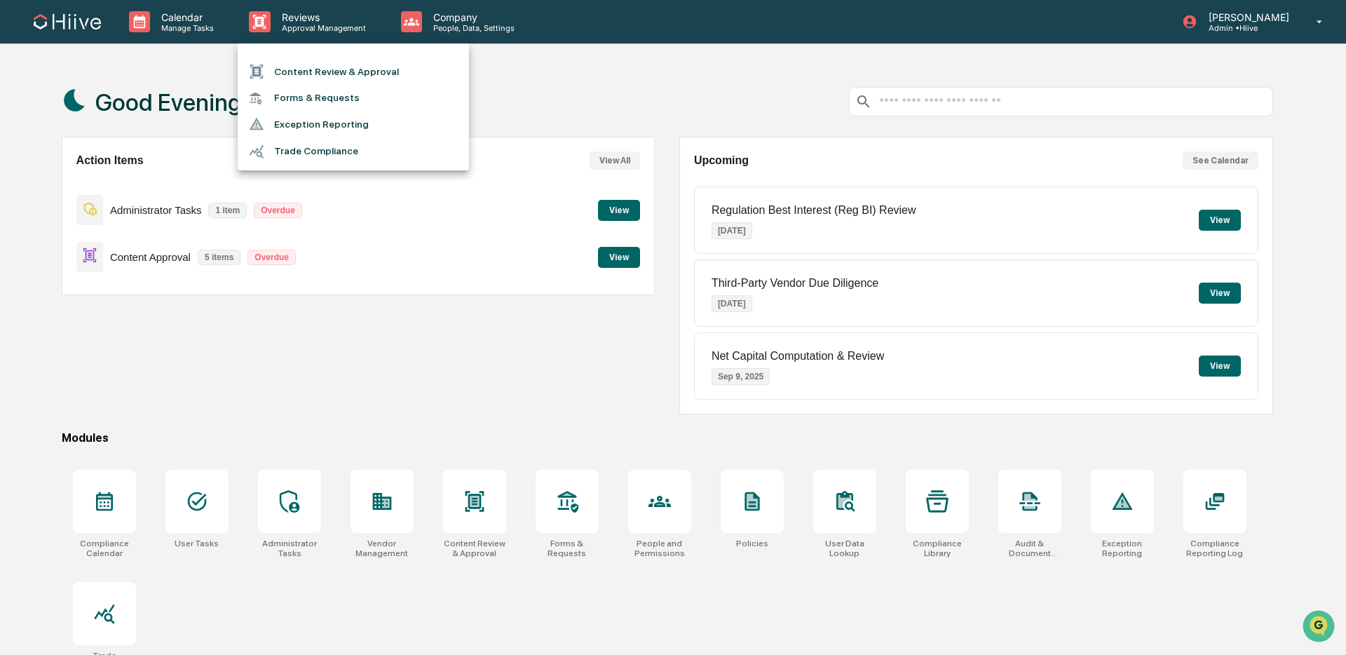
click at [312, 74] on li "Content Review & Approval" at bounding box center [353, 71] width 231 height 27
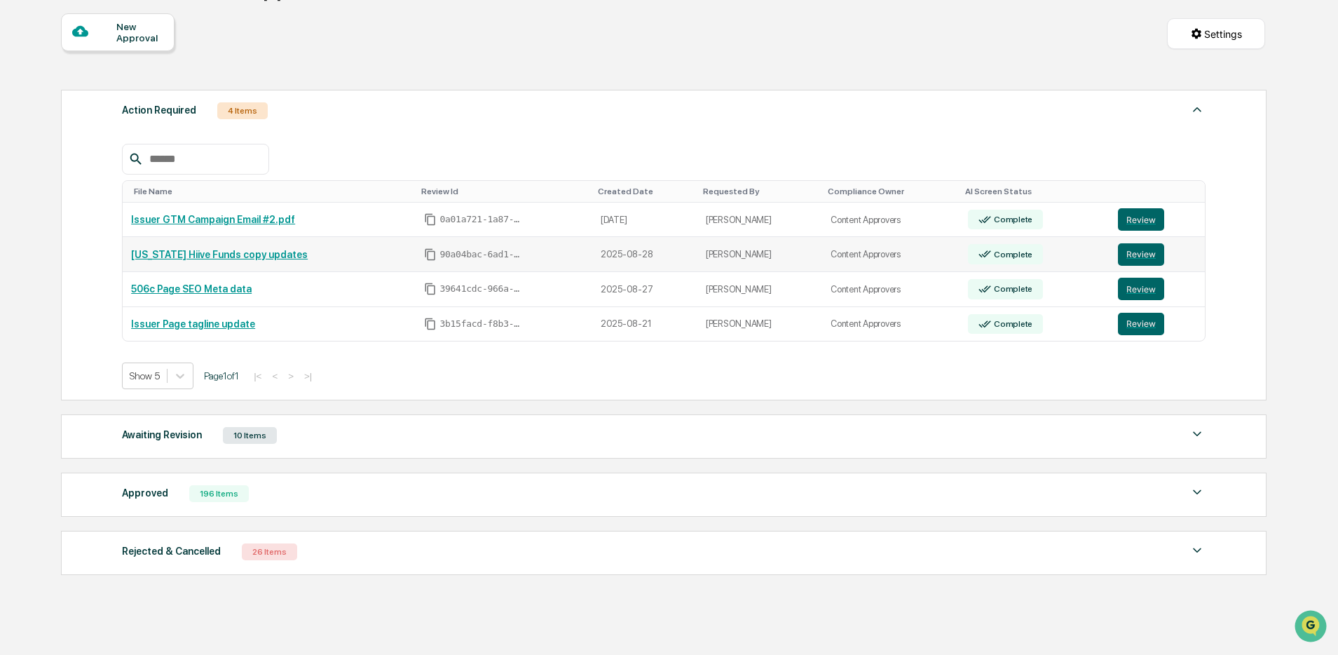
scroll to position [176, 0]
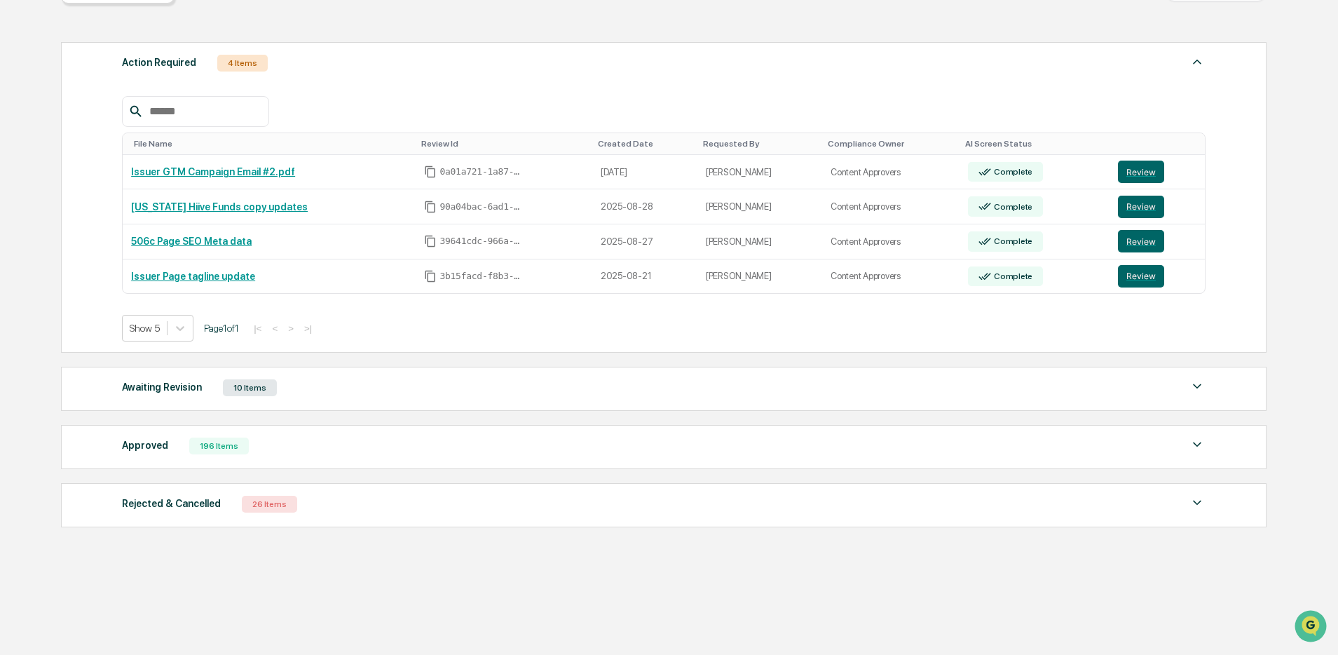
click at [636, 442] on div "Approved 196 Items" at bounding box center [664, 446] width 1084 height 20
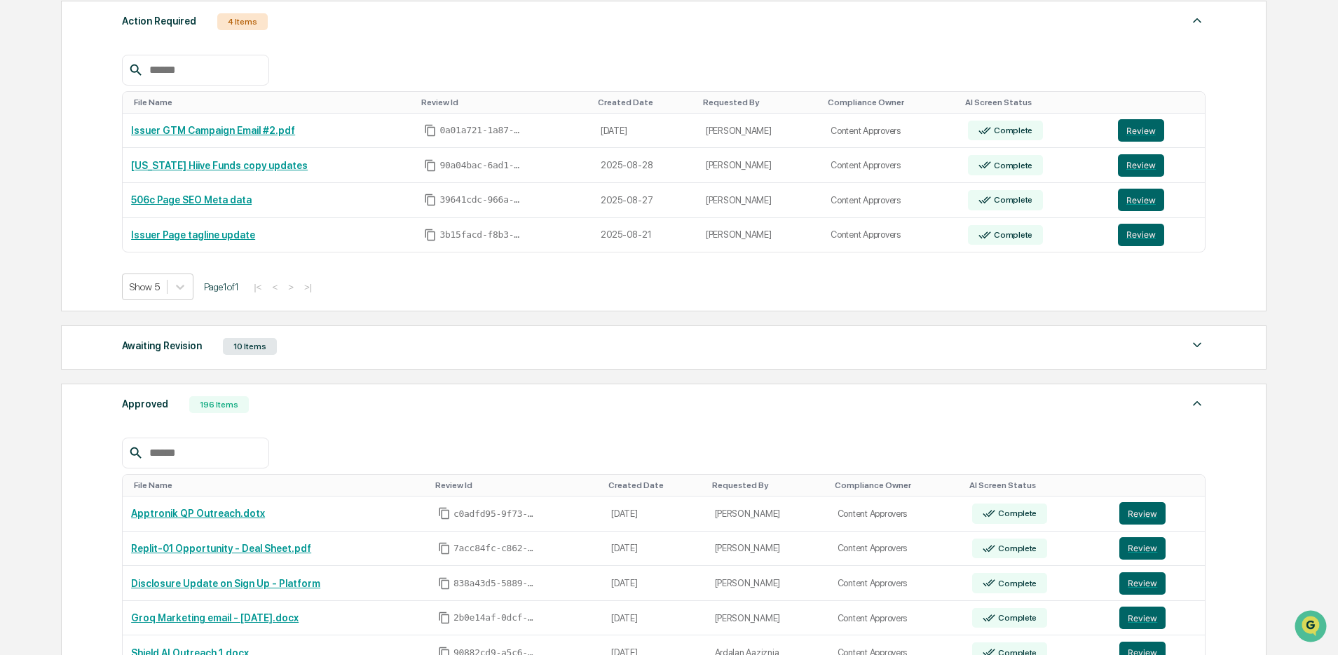
scroll to position [199, 0]
